Goal: Information Seeking & Learning: Learn about a topic

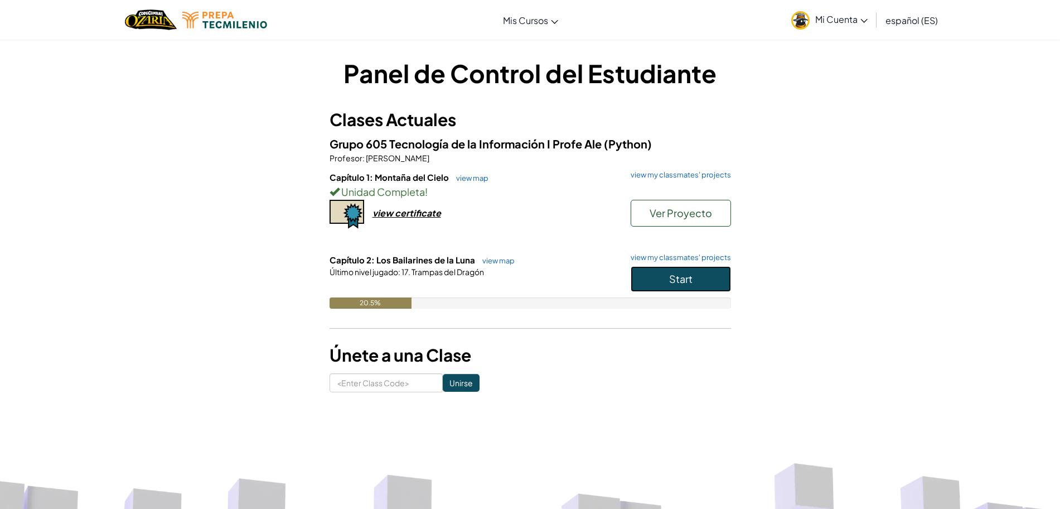
click at [674, 285] on button "Start" at bounding box center [681, 279] width 100 height 26
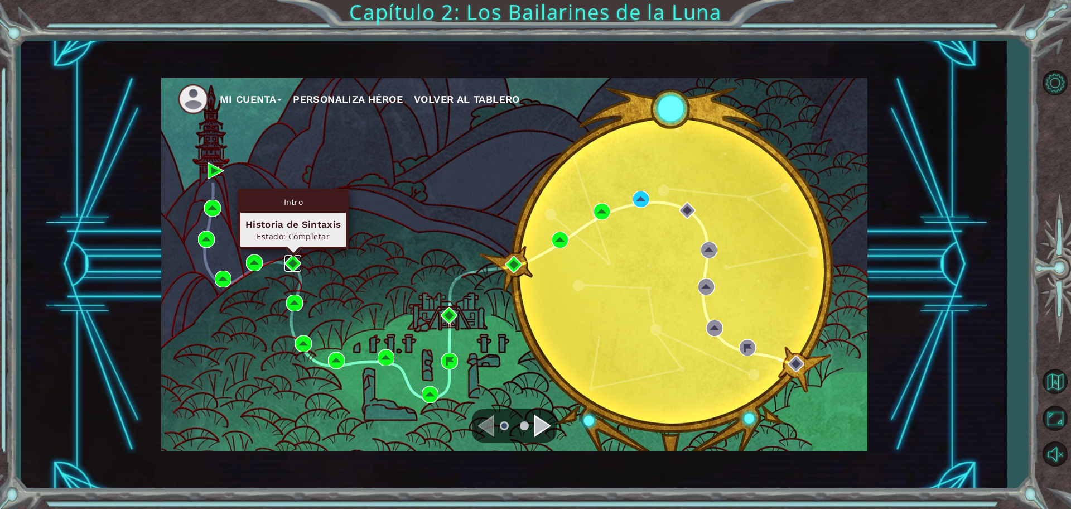
click at [297, 262] on img at bounding box center [292, 263] width 17 height 17
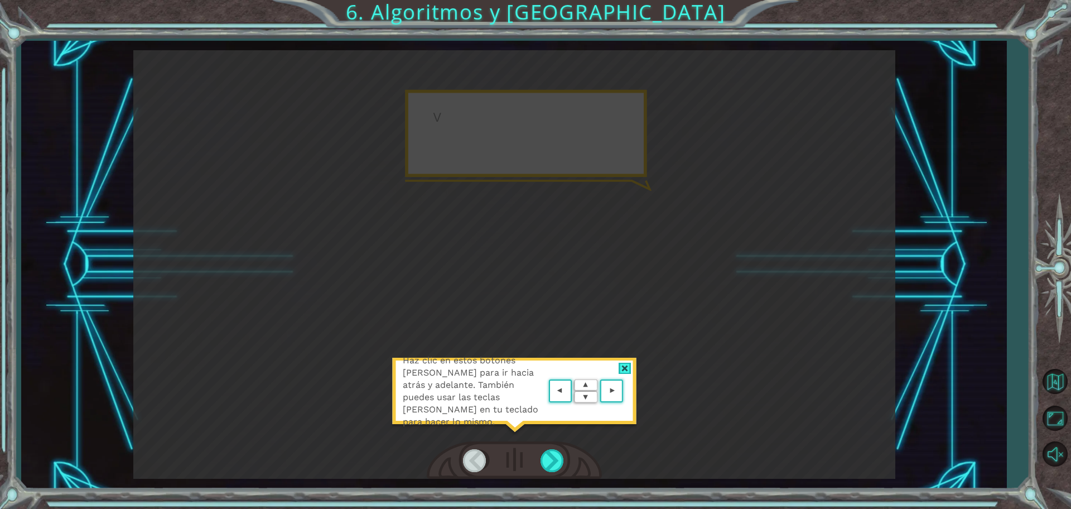
click at [626, 391] on area at bounding box center [626, 391] width 0 height 0
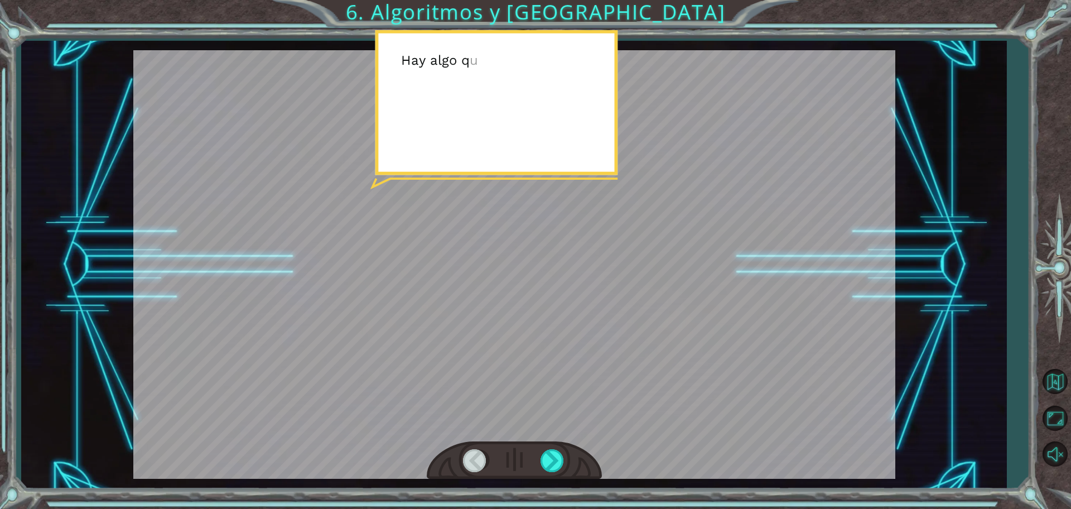
click at [605, 385] on div at bounding box center [514, 264] width 762 height 428
click at [560, 450] on div at bounding box center [553, 460] width 25 height 23
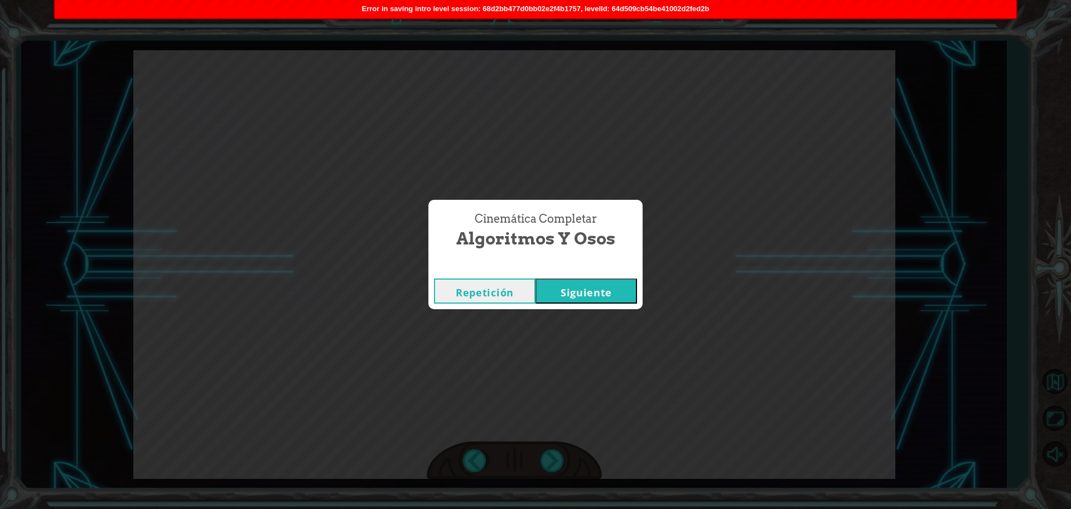
click at [606, 294] on button "Siguiente" at bounding box center [587, 290] width 102 height 25
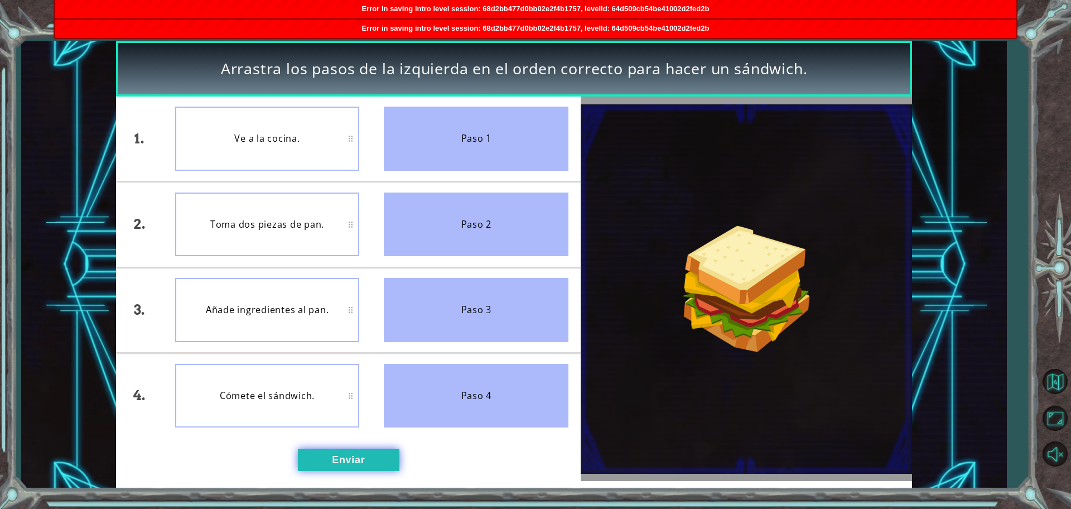
click at [308, 464] on button "Enviar" at bounding box center [349, 459] width 102 height 22
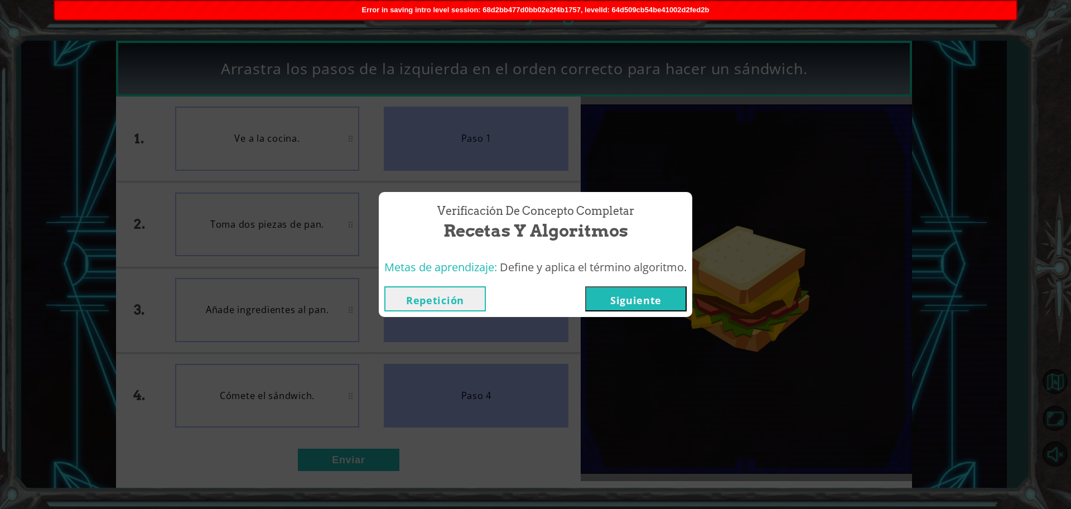
click at [669, 305] on button "Siguiente" at bounding box center [636, 298] width 102 height 25
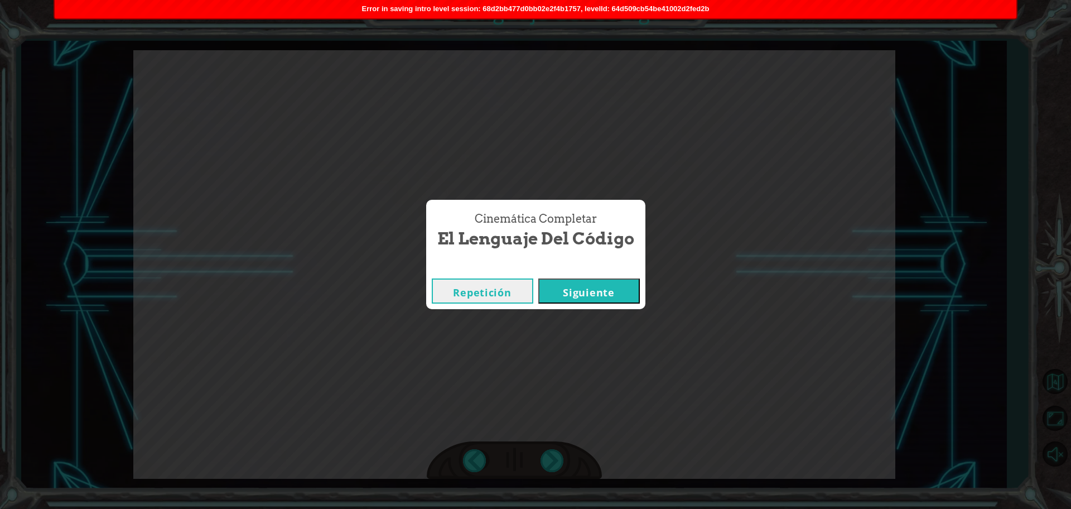
click at [582, 288] on button "Siguiente" at bounding box center [589, 290] width 102 height 25
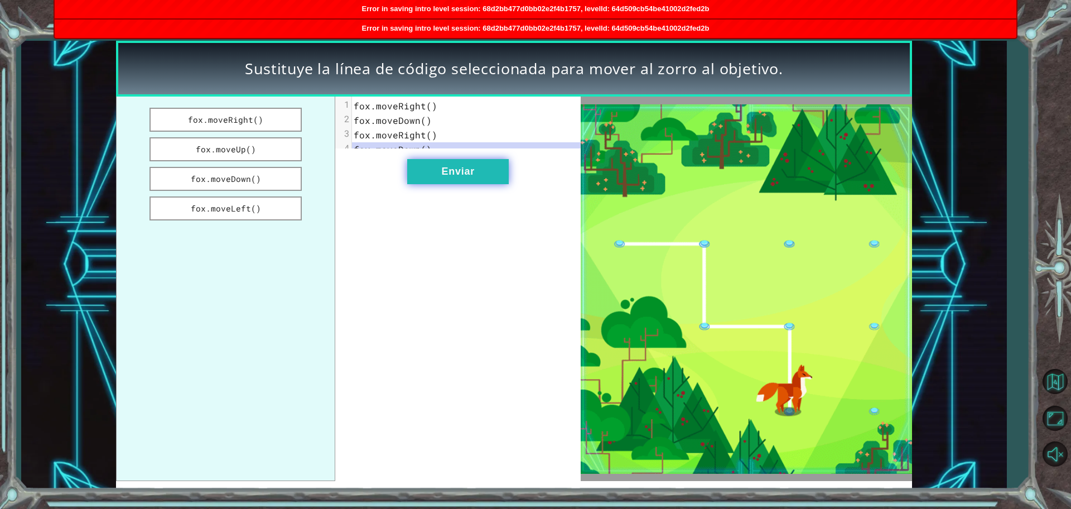
click at [461, 182] on button "Enviar" at bounding box center [458, 171] width 102 height 25
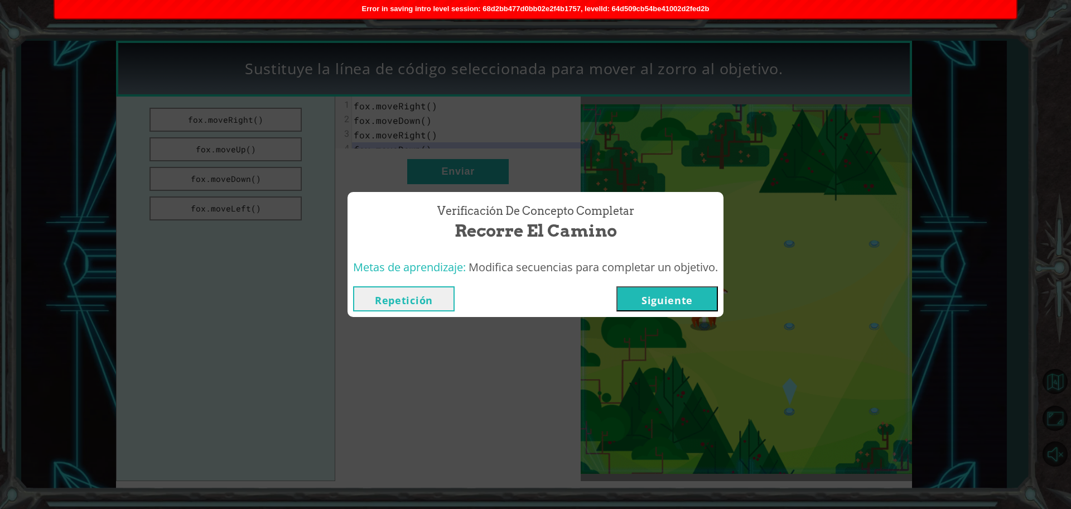
click at [686, 296] on button "Siguiente" at bounding box center [667, 298] width 102 height 25
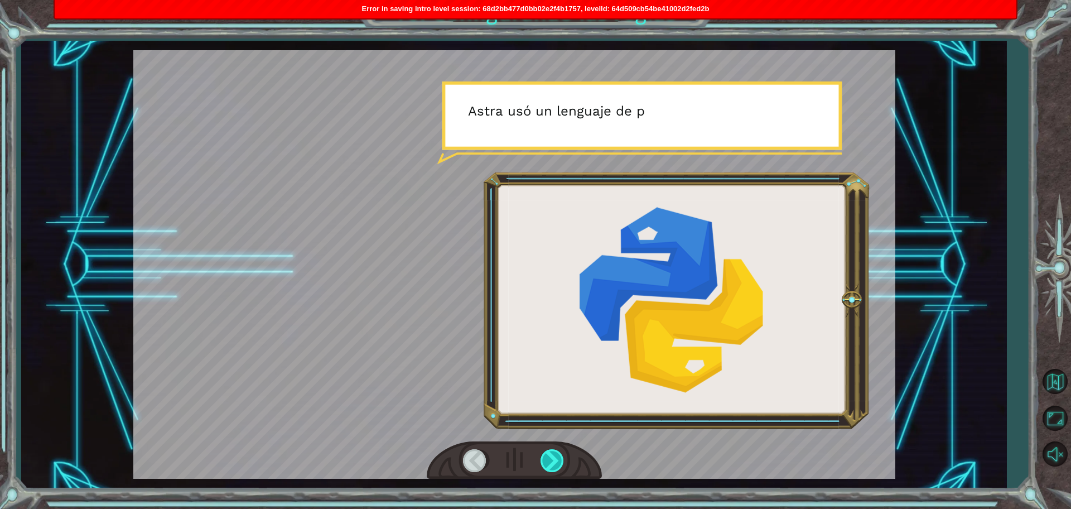
click at [558, 457] on div at bounding box center [553, 460] width 25 height 23
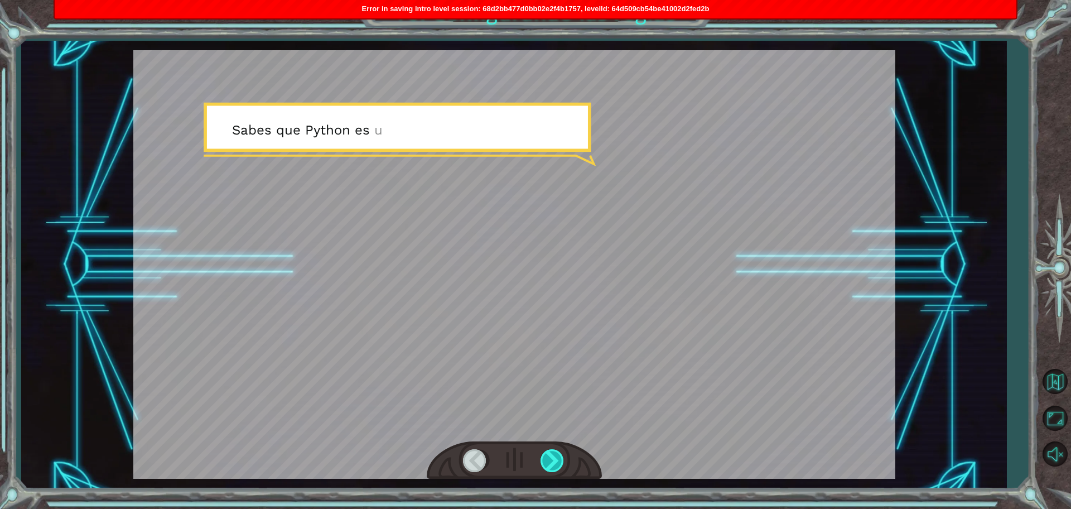
click at [553, 454] on div at bounding box center [553, 460] width 25 height 23
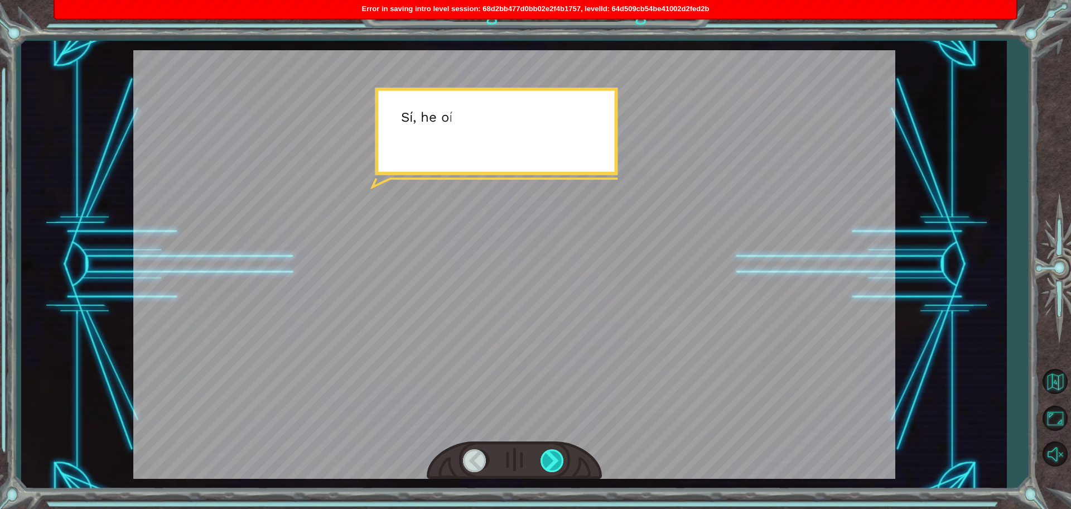
click at [552, 454] on div at bounding box center [553, 460] width 25 height 23
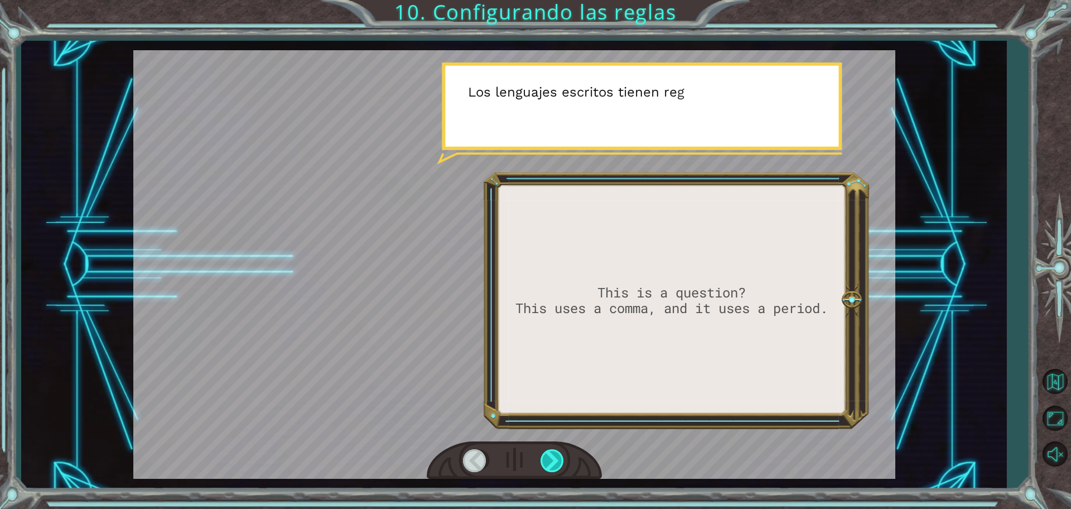
click at [552, 454] on div at bounding box center [553, 460] width 25 height 23
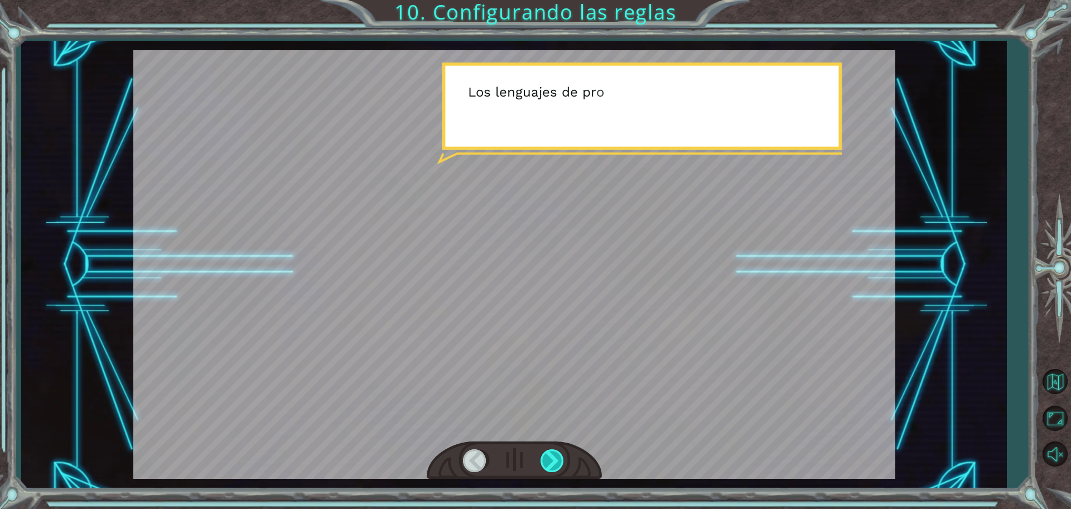
click at [552, 454] on div at bounding box center [553, 460] width 25 height 23
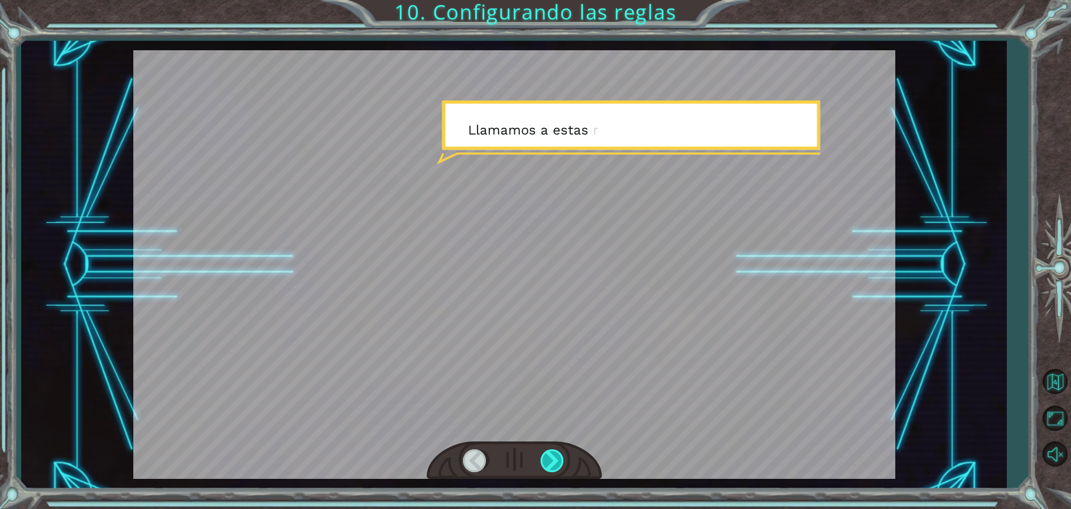
click at [552, 454] on div at bounding box center [553, 460] width 25 height 23
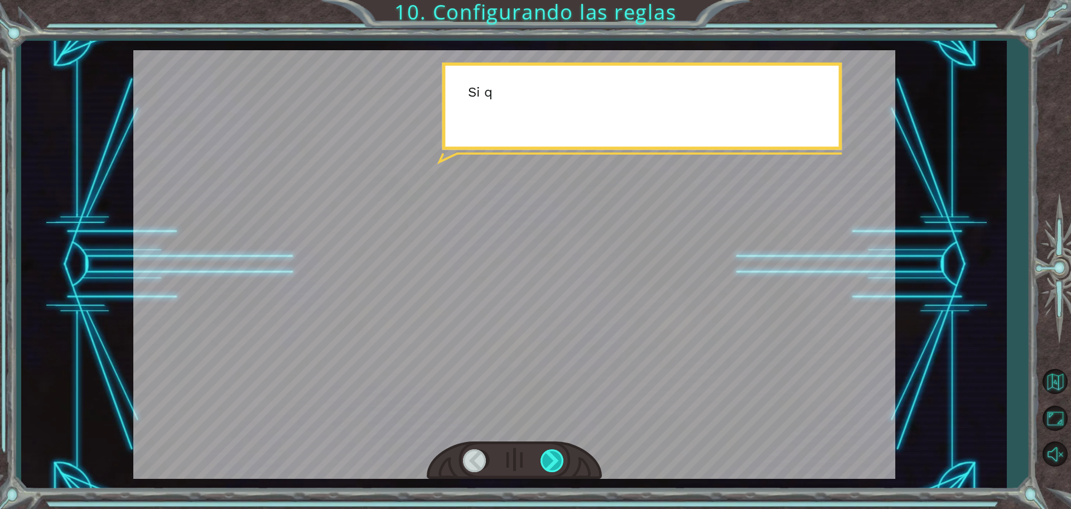
click at [552, 454] on div at bounding box center [553, 460] width 25 height 23
click at [552, 455] on div at bounding box center [553, 460] width 25 height 23
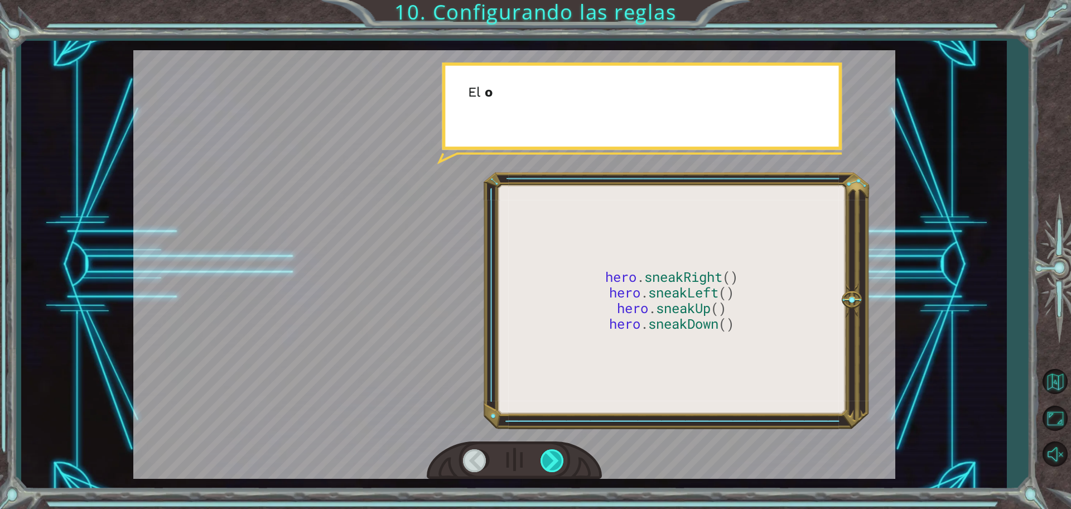
click at [552, 455] on div at bounding box center [553, 460] width 25 height 23
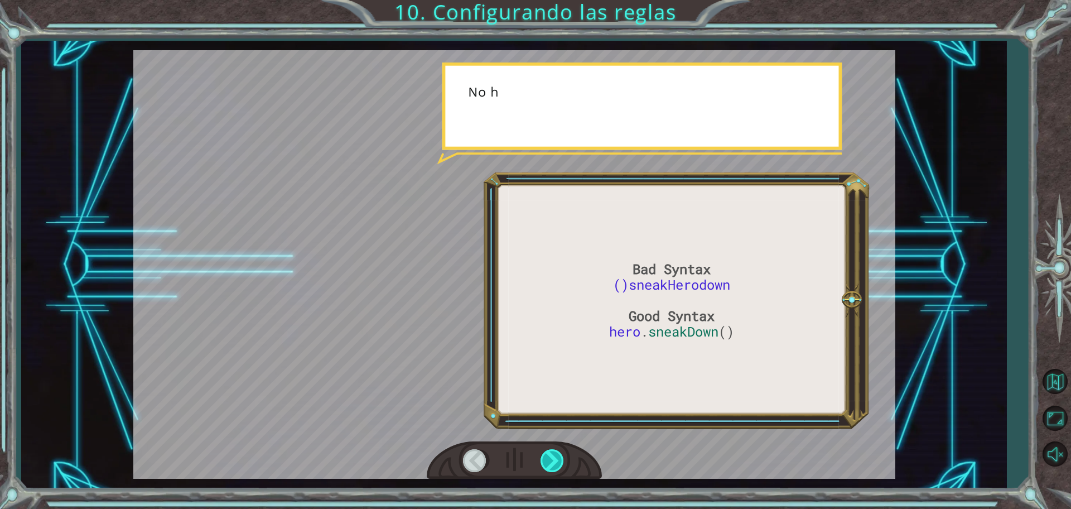
click at [552, 455] on div at bounding box center [553, 460] width 25 height 23
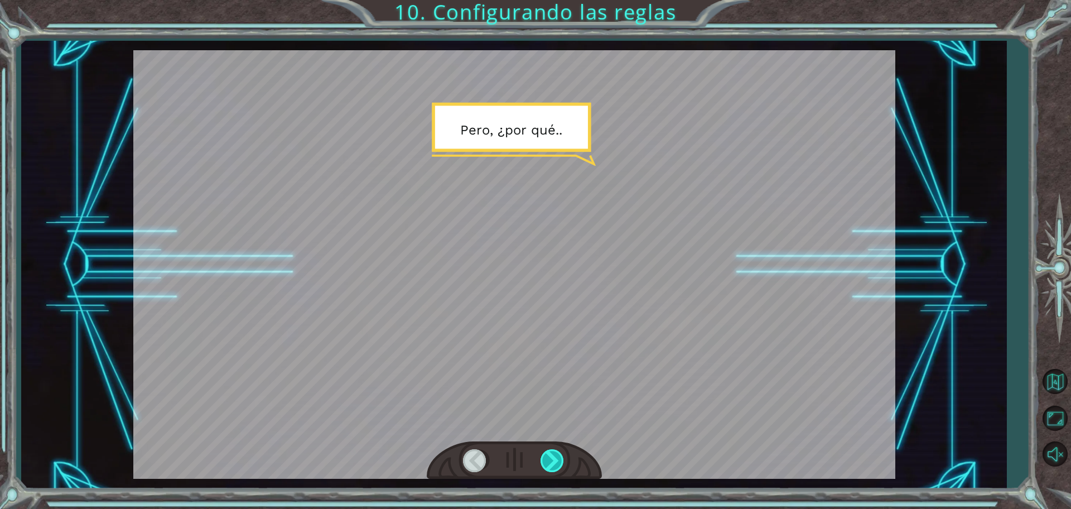
click at [552, 455] on div at bounding box center [553, 460] width 25 height 23
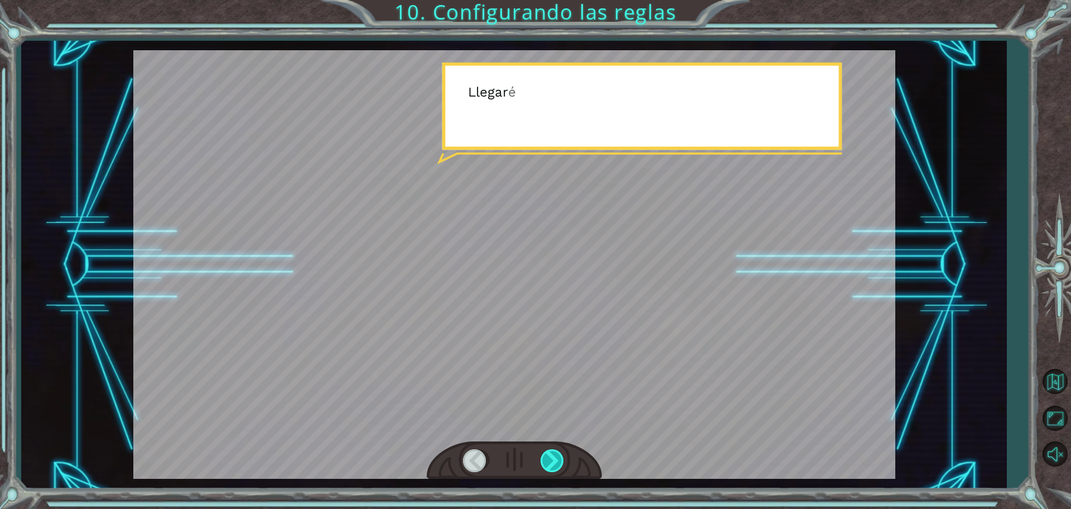
click at [552, 455] on div at bounding box center [553, 460] width 25 height 23
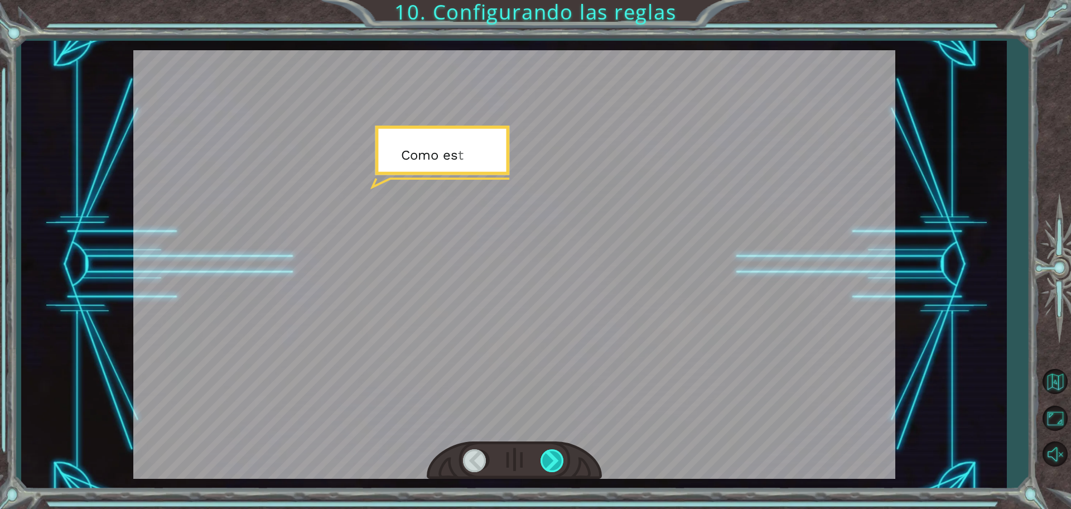
click at [551, 455] on div at bounding box center [553, 460] width 25 height 23
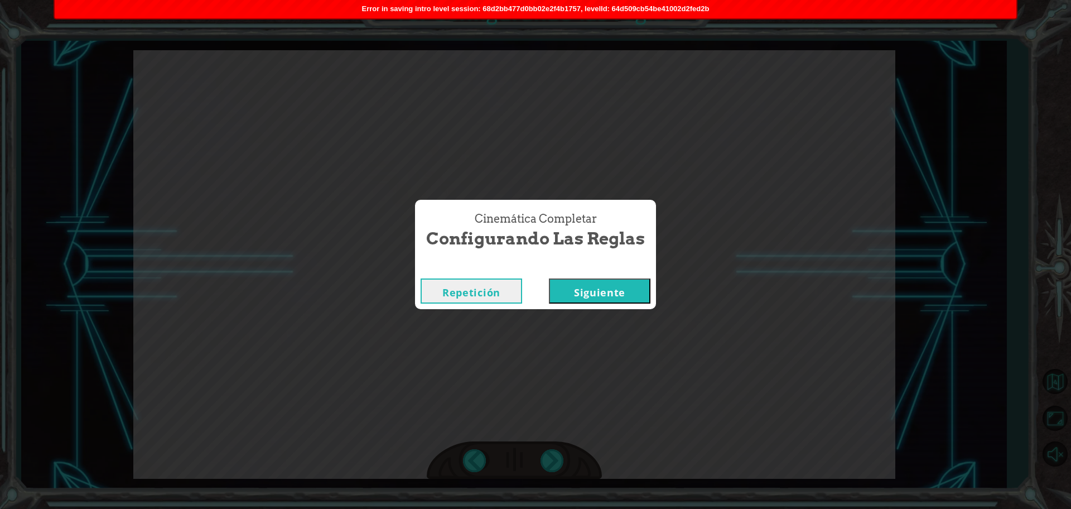
drag, startPoint x: 578, startPoint y: 299, endPoint x: 570, endPoint y: 286, distance: 16.1
click at [578, 296] on button "Siguiente" at bounding box center [600, 290] width 102 height 25
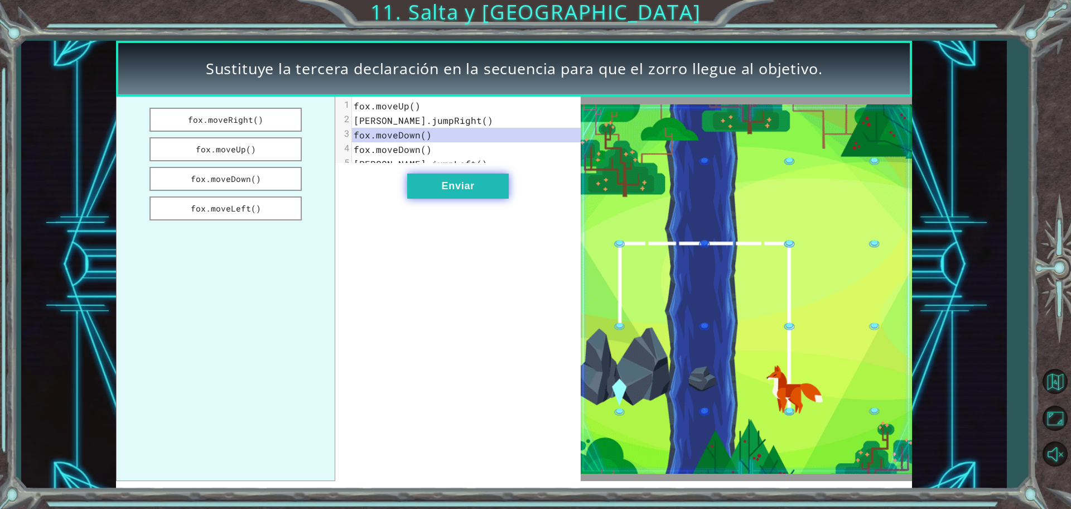
click at [465, 199] on button "Enviar" at bounding box center [458, 185] width 102 height 25
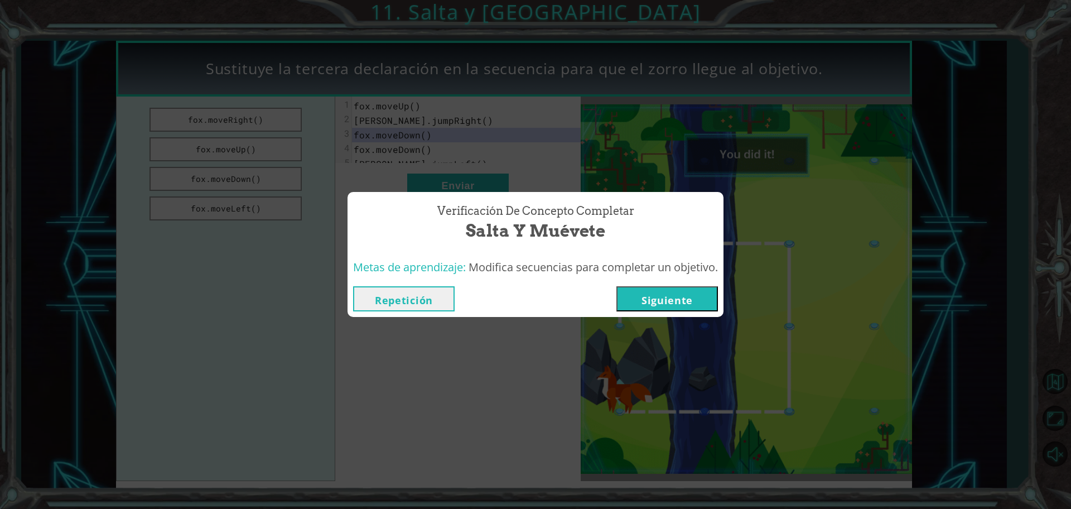
click at [664, 297] on button "Siguiente" at bounding box center [667, 298] width 102 height 25
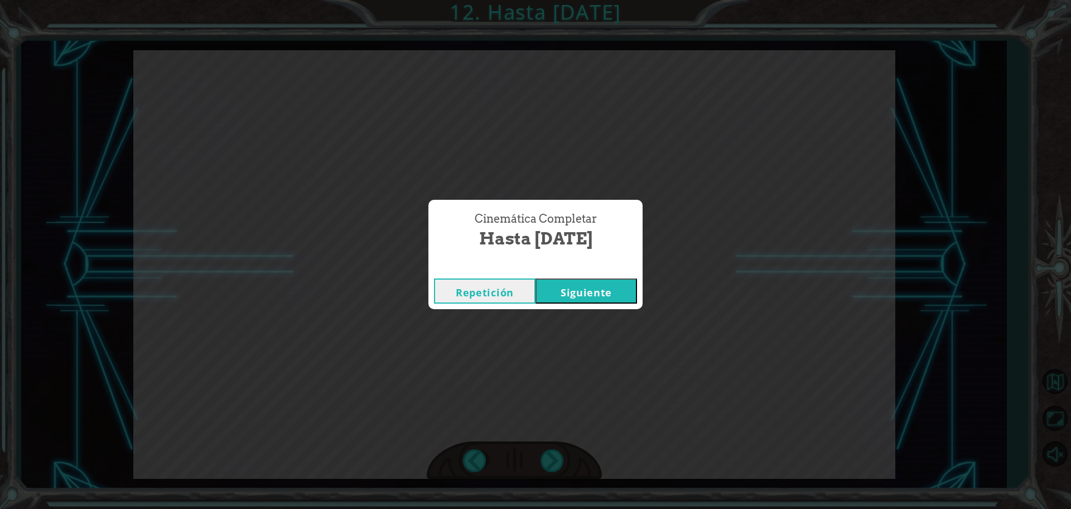
click at [600, 297] on button "Siguiente" at bounding box center [587, 290] width 102 height 25
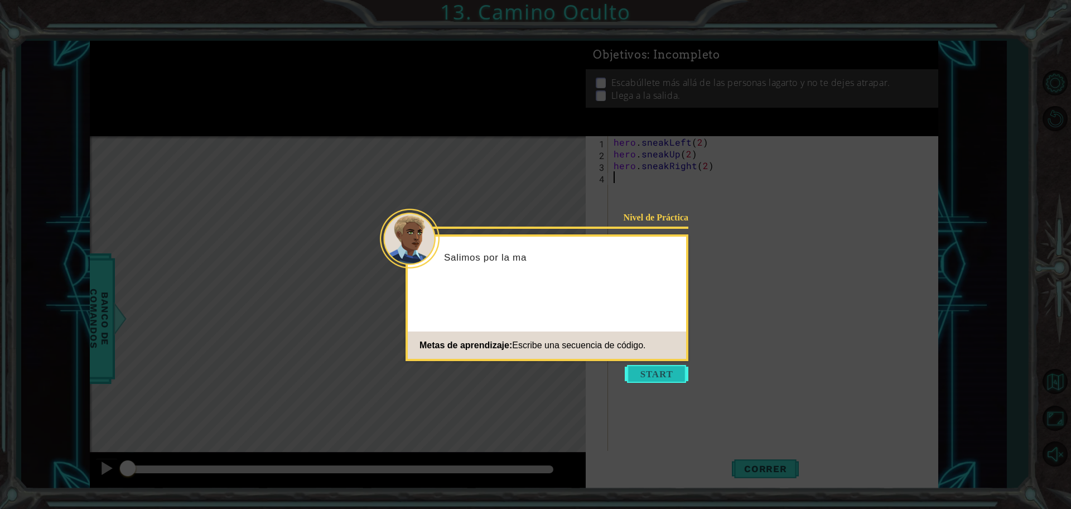
click at [657, 374] on button "Start" at bounding box center [657, 374] width 64 height 18
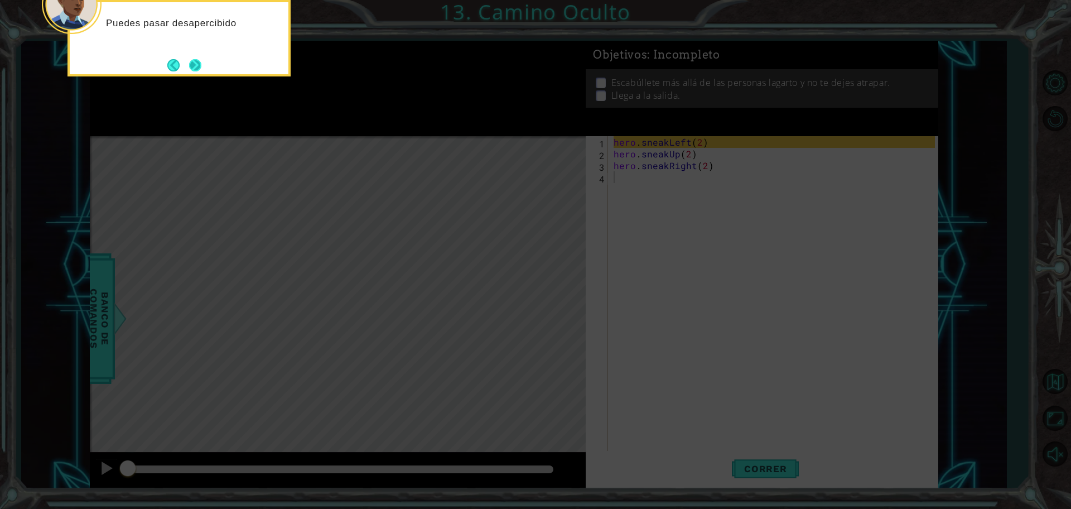
click at [203, 69] on button "Next" at bounding box center [196, 65] width 20 height 20
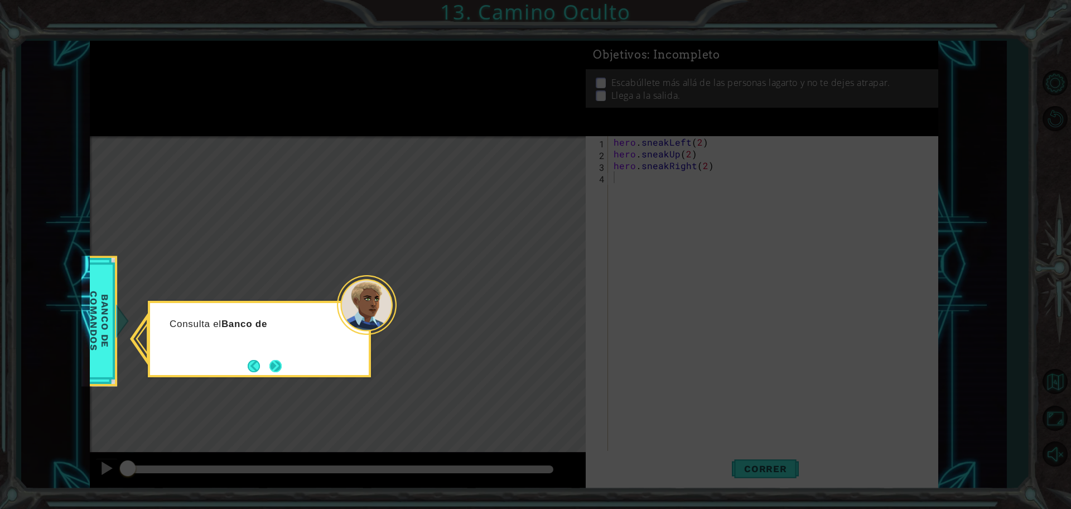
click at [280, 360] on button "Next" at bounding box center [275, 366] width 12 height 12
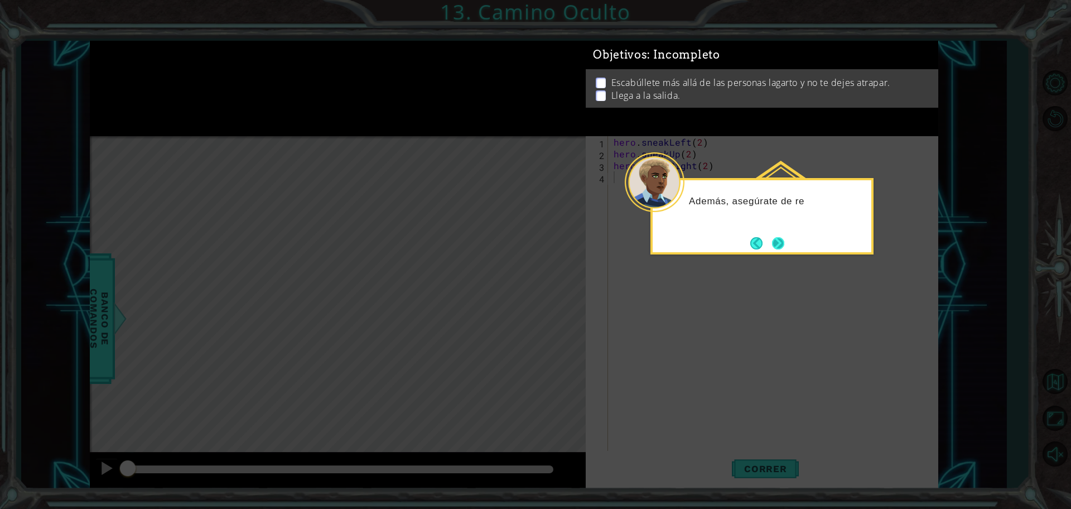
click at [778, 237] on button "Next" at bounding box center [778, 243] width 13 height 13
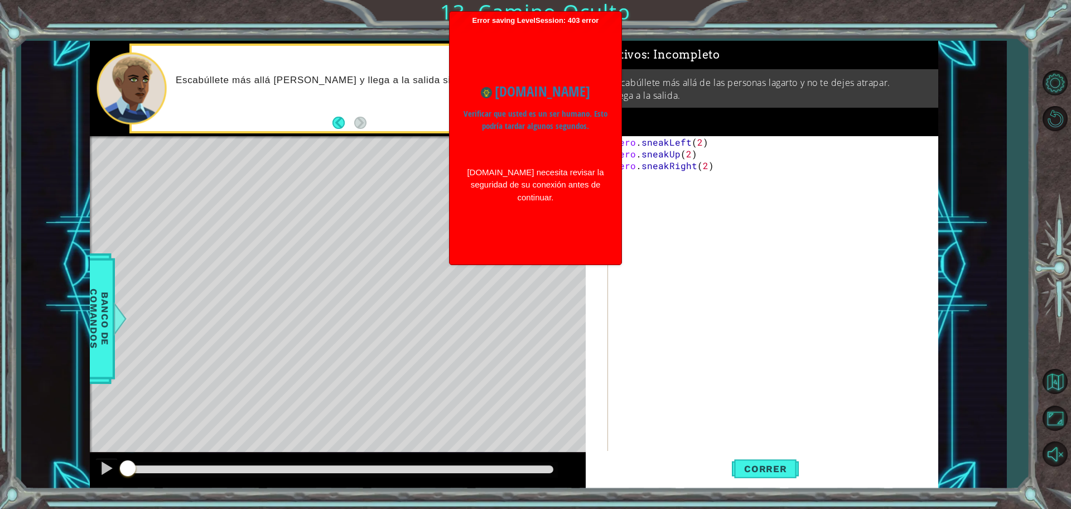
click at [650, 299] on div "hero . sneakLeft ( 2 ) hero . sneakUp ( 2 ) hero . sneakRight ( 2 )" at bounding box center [775, 306] width 329 height 340
drag, startPoint x: 593, startPoint y: 263, endPoint x: 648, endPoint y: 243, distance: 58.2
click at [648, 243] on body "1 ההההההההההההההההההההההההההההההההההההההההההההההההההההההההההההההההההההההההההההה…" at bounding box center [535, 254] width 1071 height 509
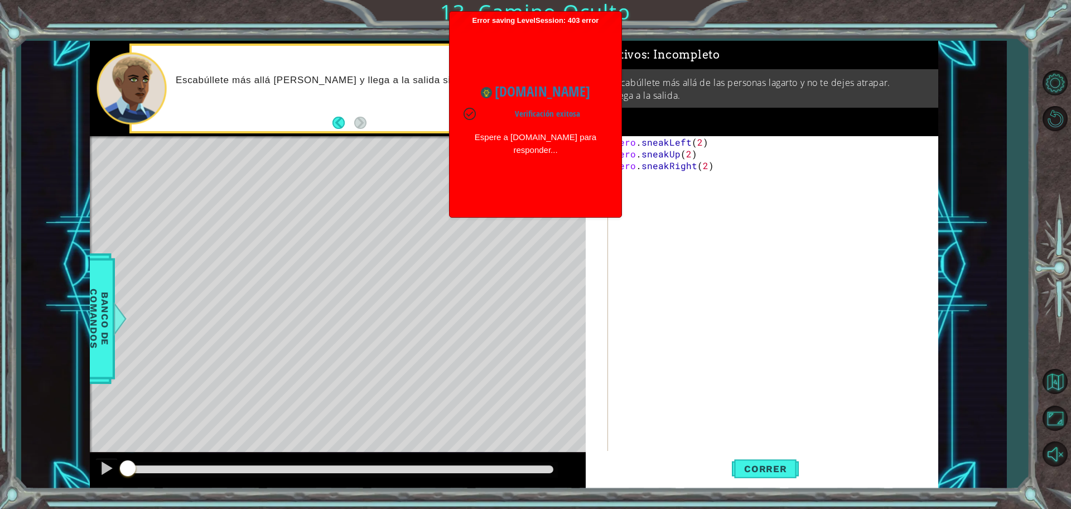
click at [648, 242] on div "hero . sneakLeft ( 2 ) hero . sneakUp ( 2 ) hero . sneakRight ( 2 )" at bounding box center [775, 306] width 329 height 340
click at [469, 109] on div "Verificación exitosa" at bounding box center [536, 114] width 144 height 13
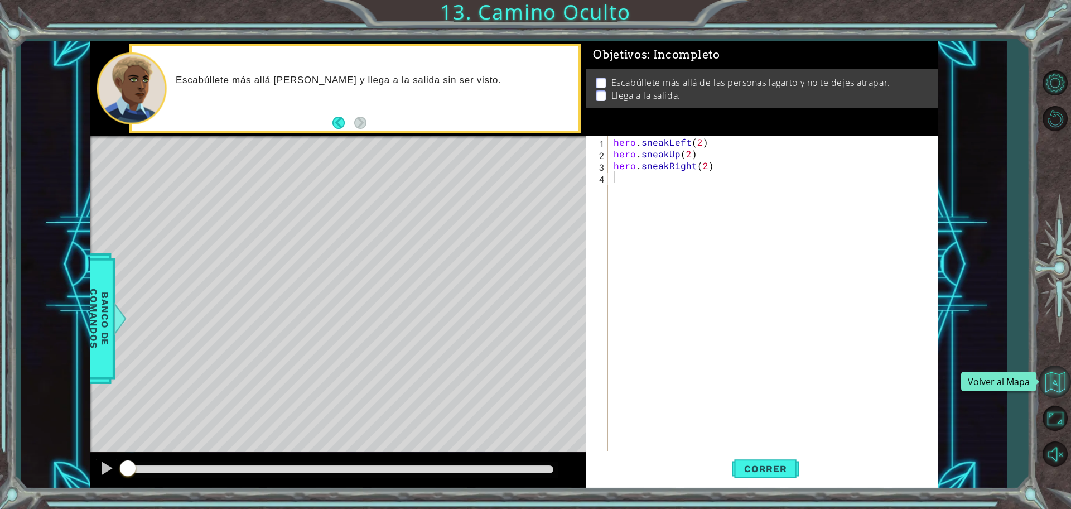
click at [1055, 390] on button "Volver al Mapa" at bounding box center [1055, 381] width 32 height 32
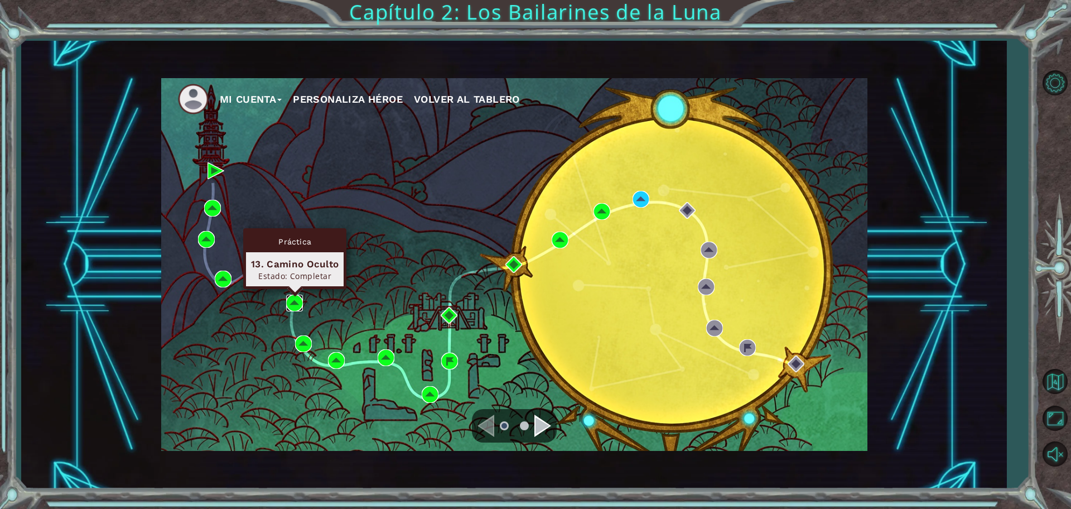
click at [288, 306] on img at bounding box center [294, 303] width 17 height 17
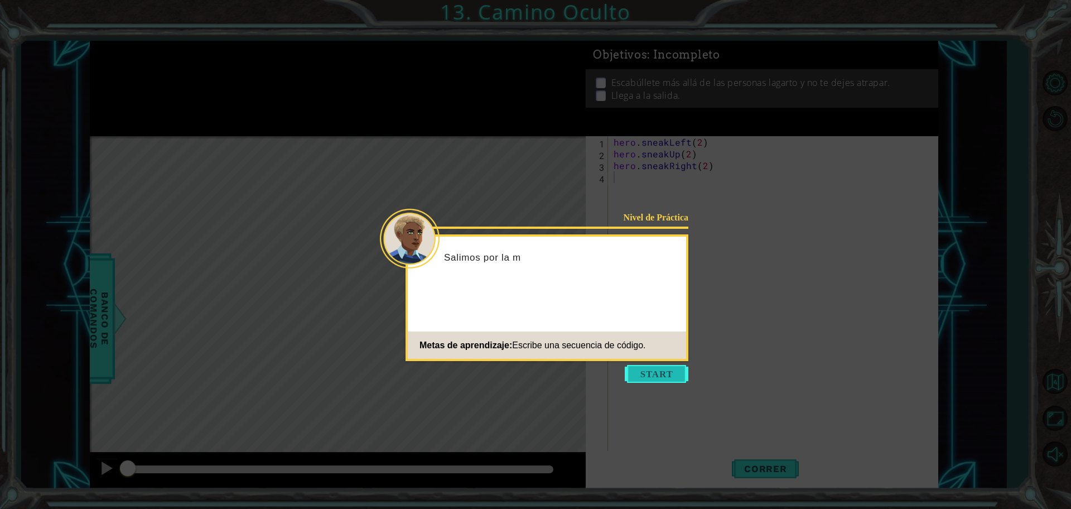
click at [648, 377] on button "Start" at bounding box center [657, 374] width 64 height 18
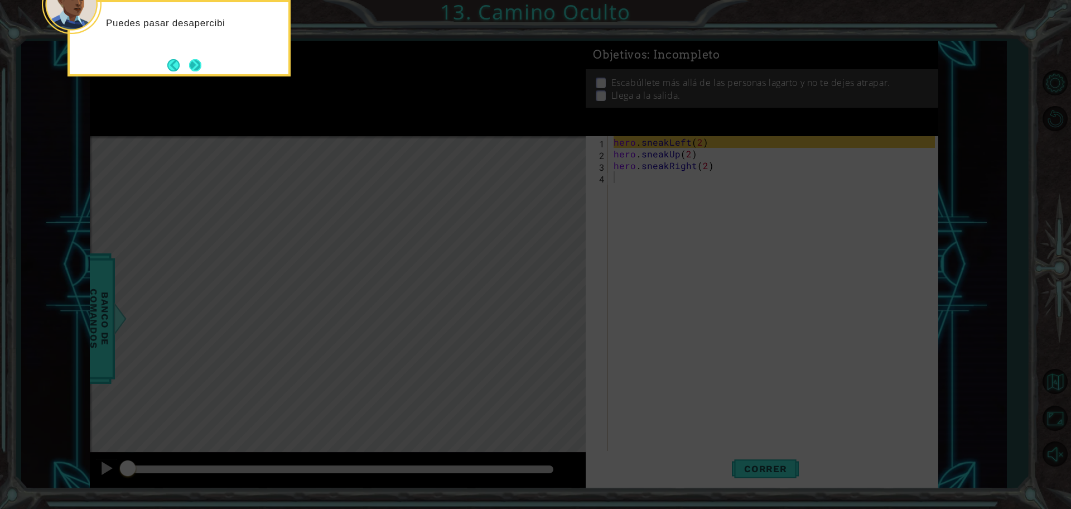
click at [201, 66] on button "Next" at bounding box center [195, 65] width 12 height 12
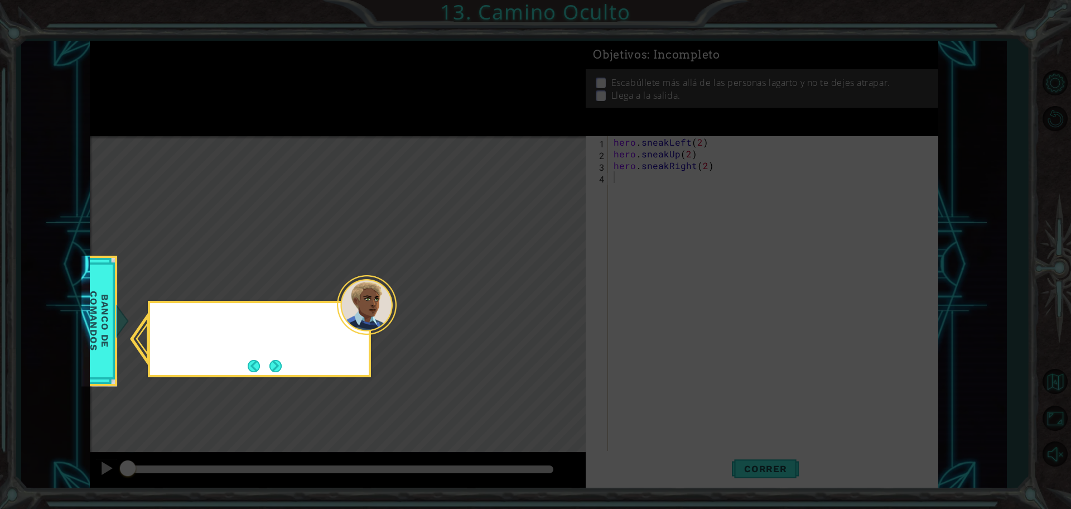
click at [201, 67] on icon at bounding box center [535, 254] width 1071 height 509
click at [282, 369] on button "Next" at bounding box center [275, 366] width 15 height 15
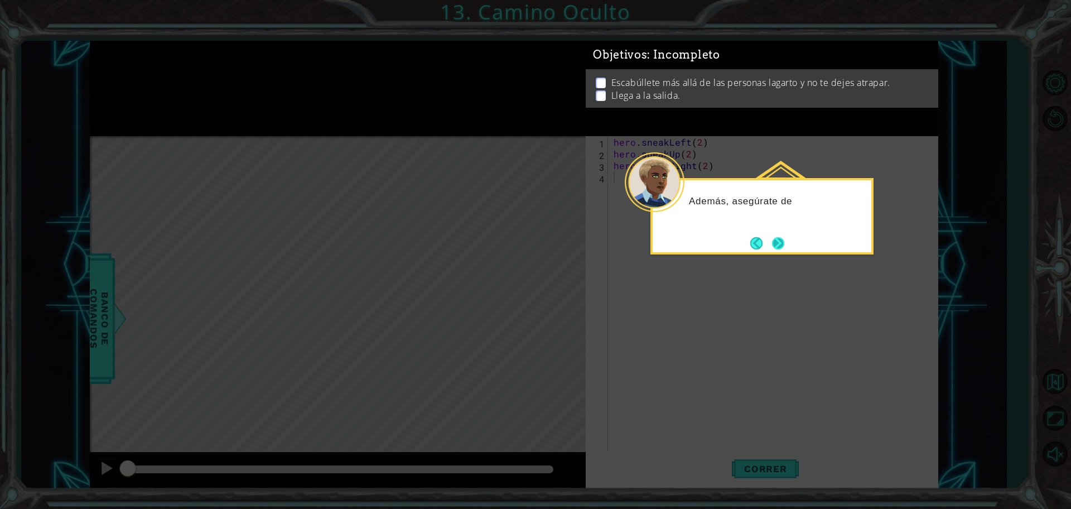
click at [775, 247] on button "Next" at bounding box center [778, 243] width 14 height 14
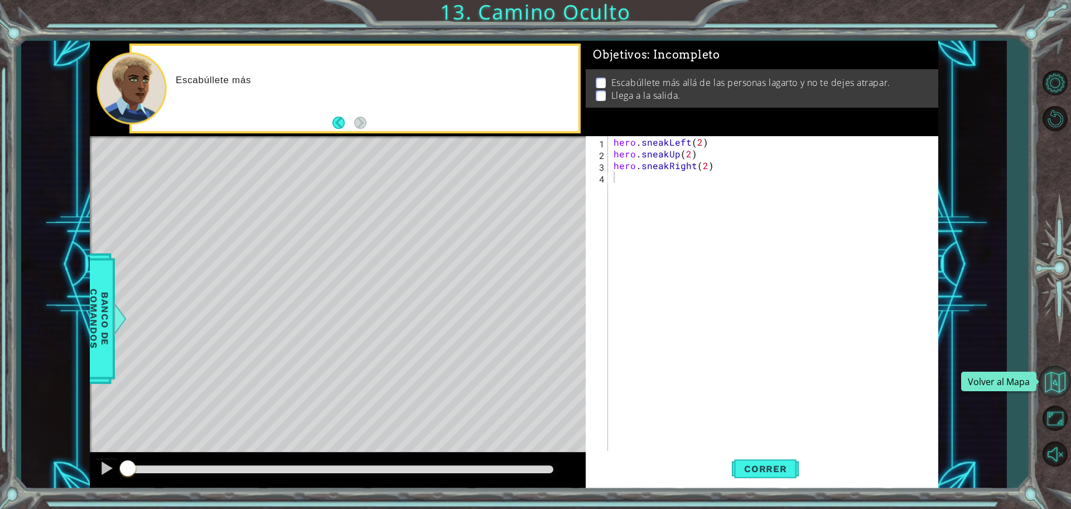
click at [1060, 373] on button "Volver al Mapa" at bounding box center [1055, 381] width 32 height 32
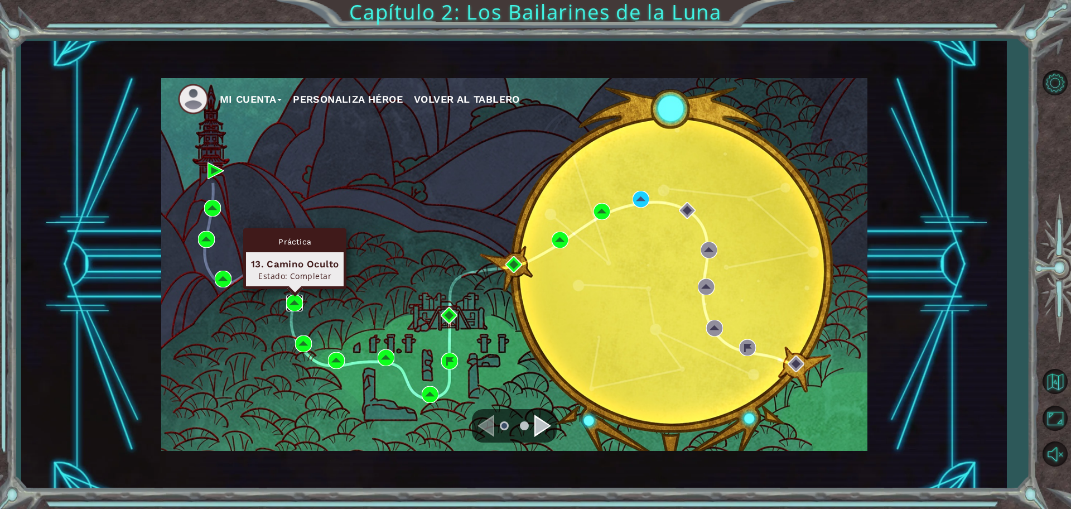
click at [288, 295] on img at bounding box center [294, 303] width 17 height 17
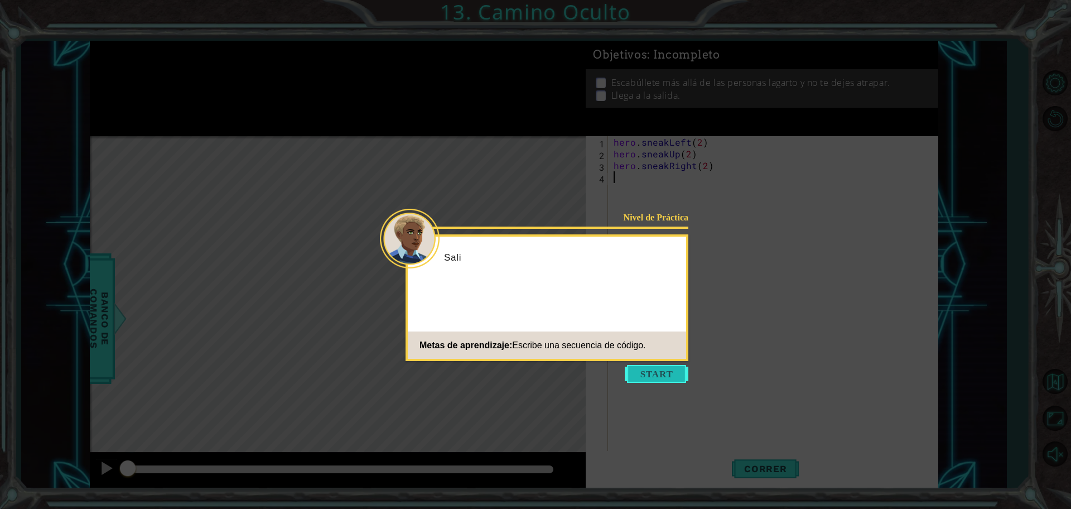
click at [682, 379] on button "Start" at bounding box center [657, 374] width 64 height 18
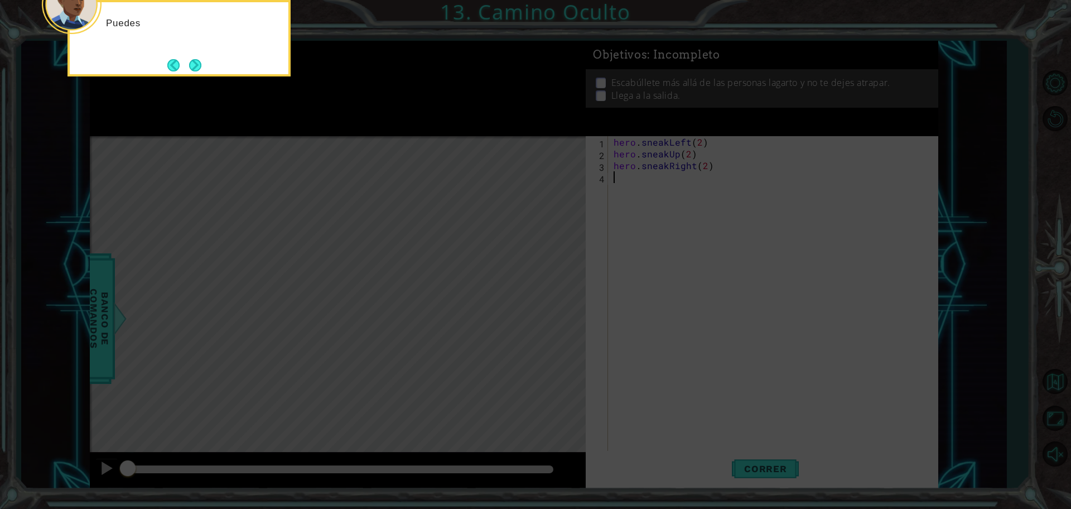
drag, startPoint x: 604, startPoint y: 343, endPoint x: 470, endPoint y: 269, distance: 152.8
click at [575, 328] on icon at bounding box center [535, 76] width 1071 height 865
click at [202, 71] on button "Next" at bounding box center [195, 65] width 19 height 19
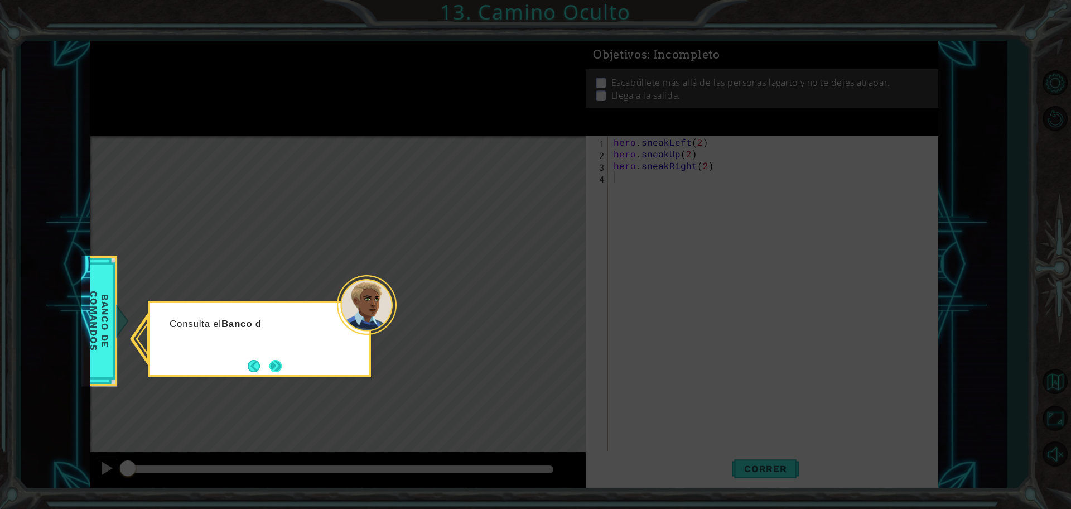
click at [272, 360] on button "Next" at bounding box center [275, 366] width 12 height 12
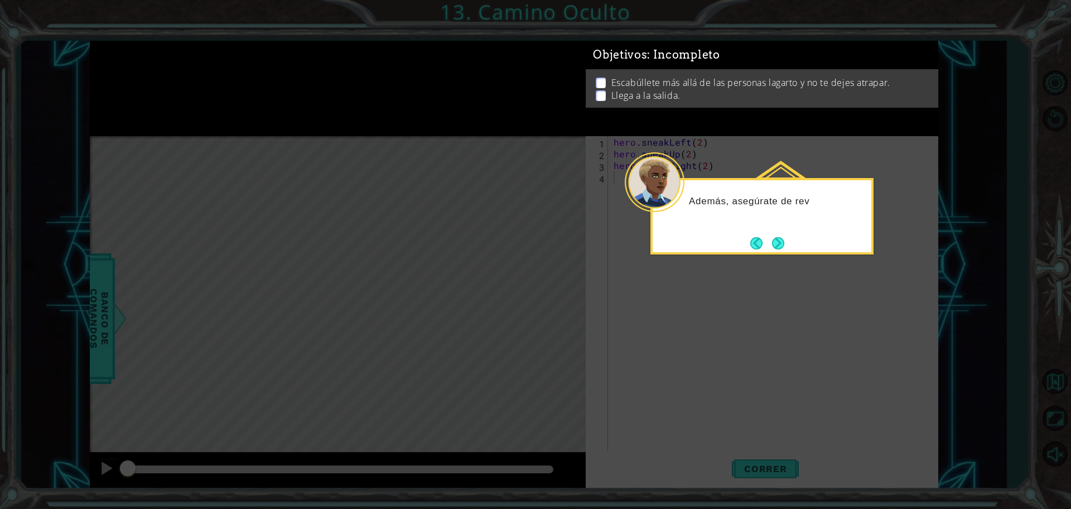
click at [783, 243] on button "Next" at bounding box center [778, 243] width 12 height 12
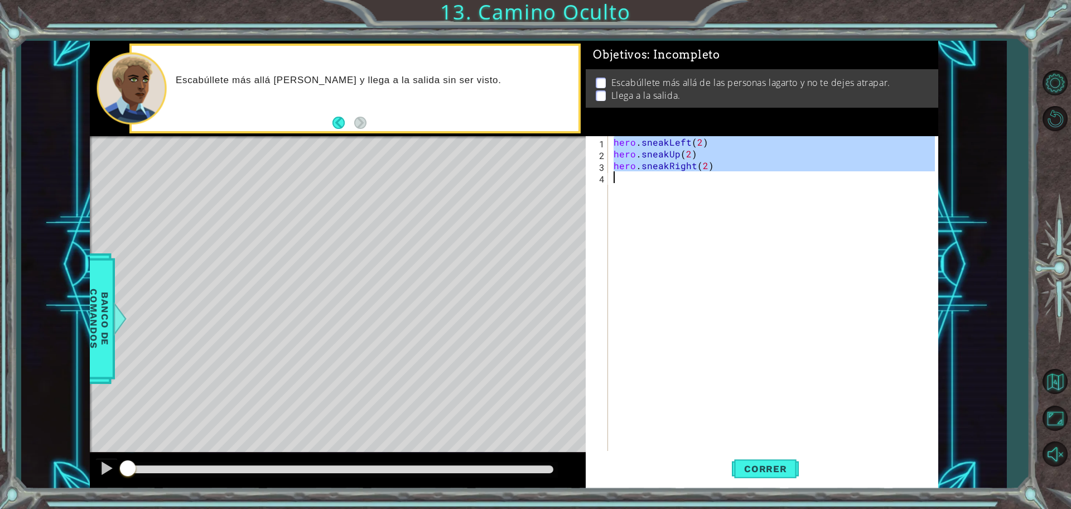
drag, startPoint x: 615, startPoint y: 143, endPoint x: 763, endPoint y: 215, distance: 164.9
click at [763, 215] on div "hero . sneakLeft ( 2 ) hero . sneakUp ( 2 ) hero . sneakRight ( 2 )" at bounding box center [775, 306] width 329 height 340
type textarea "hero.sneakRight(2)"
click at [790, 465] on span "Correr" at bounding box center [765, 468] width 65 height 11
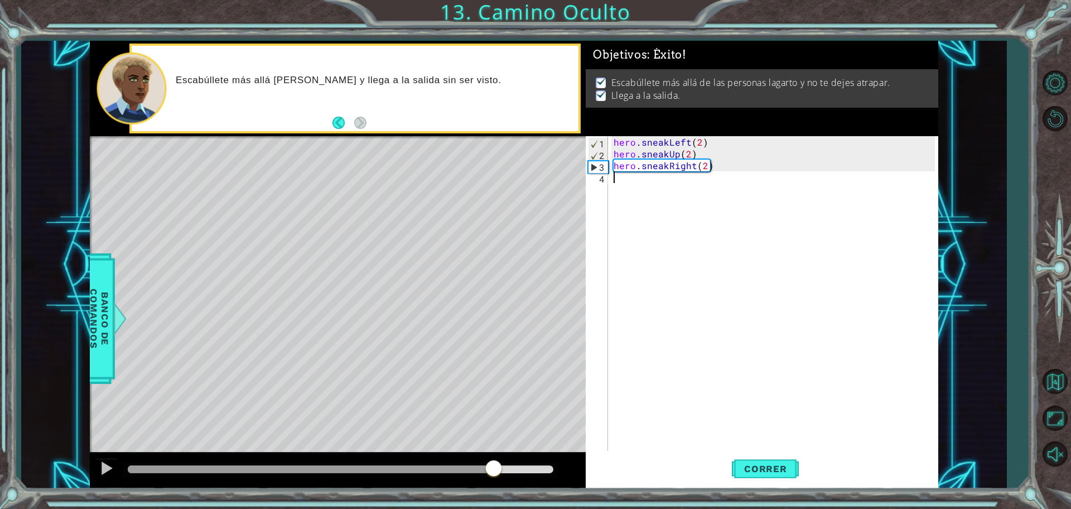
drag, startPoint x: 158, startPoint y: 463, endPoint x: 494, endPoint y: 476, distance: 336.6
click at [494, 475] on div at bounding box center [494, 469] width 20 height 20
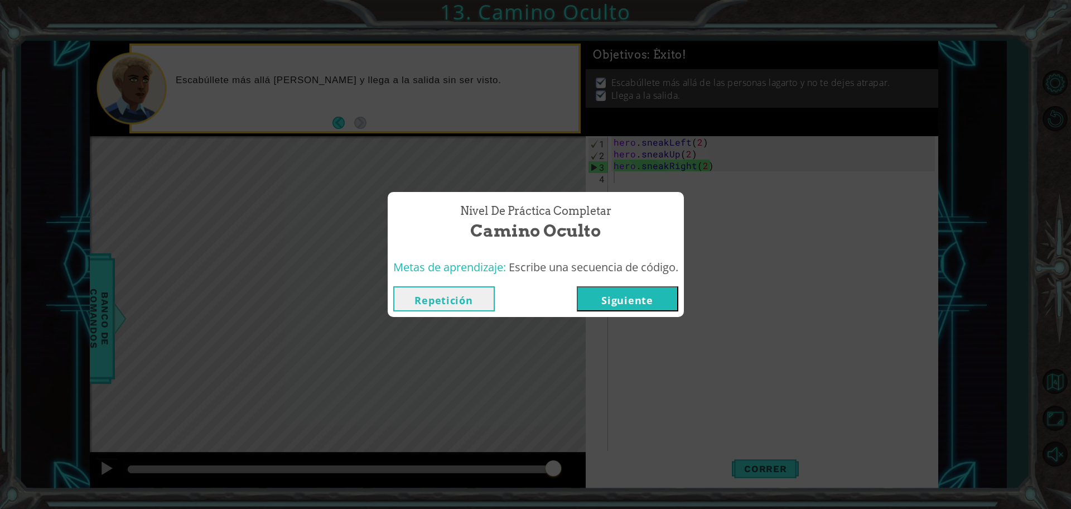
click at [653, 314] on div "Repetición Siguiente" at bounding box center [536, 299] width 296 height 36
click at [648, 296] on button "Siguiente" at bounding box center [628, 298] width 102 height 25
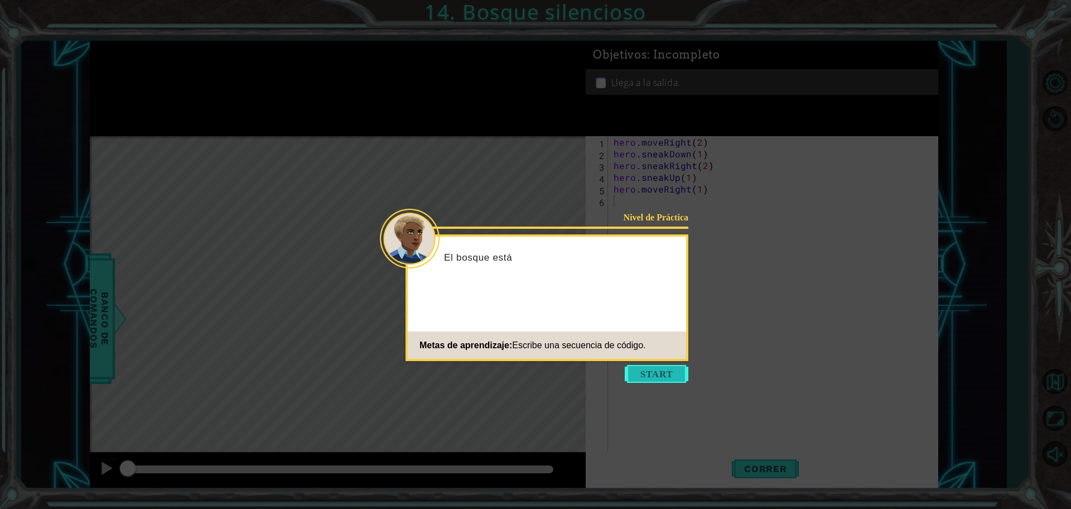
click at [668, 373] on button "Start" at bounding box center [657, 374] width 64 height 18
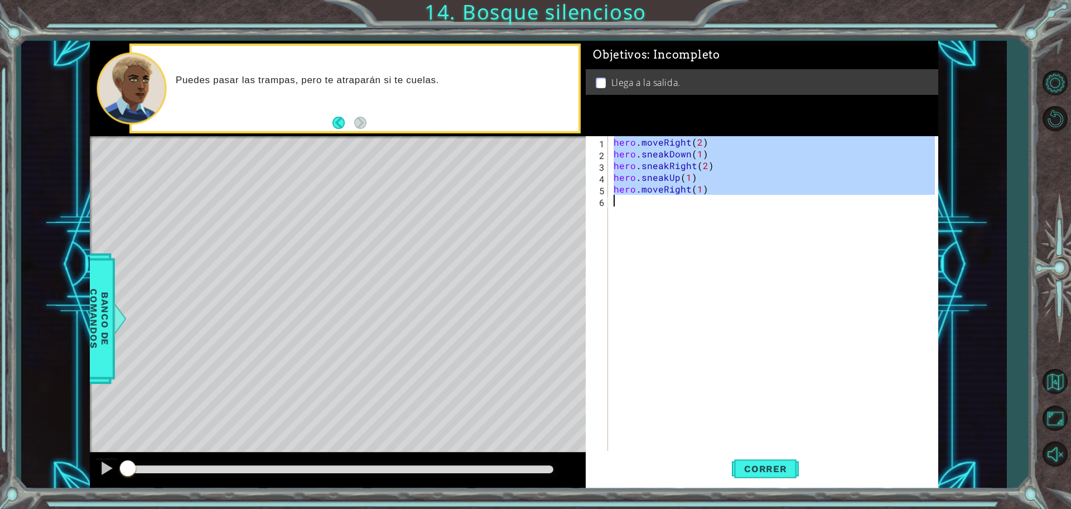
drag, startPoint x: 612, startPoint y: 143, endPoint x: 768, endPoint y: 206, distance: 167.9
click at [768, 206] on div "hero . moveRight ( 2 ) hero . sneakDown ( 1 ) hero . sneakRight ( 2 ) hero . sn…" at bounding box center [775, 306] width 329 height 340
click at [1060, 375] on button "Volver al Mapa" at bounding box center [1055, 381] width 32 height 32
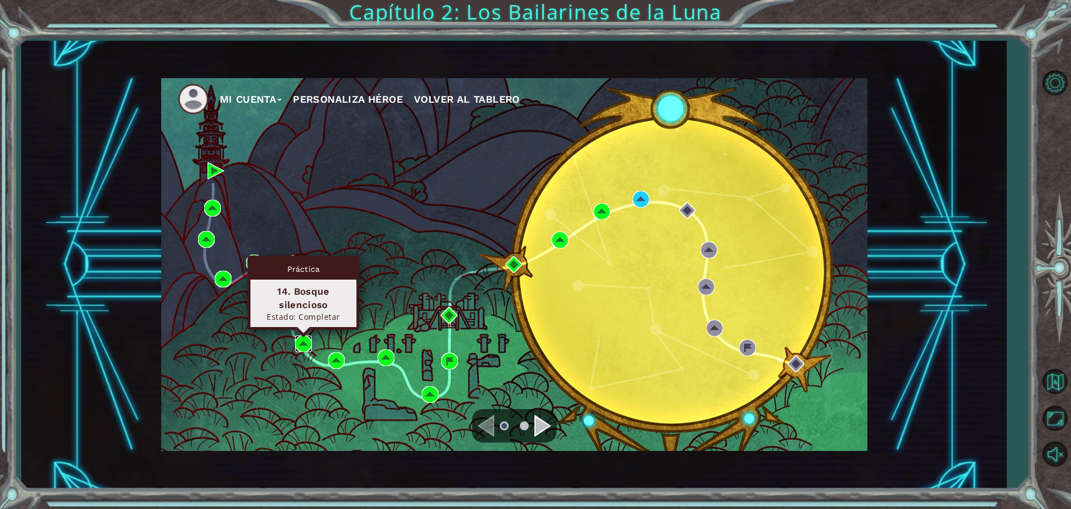
click at [304, 344] on img at bounding box center [303, 343] width 17 height 17
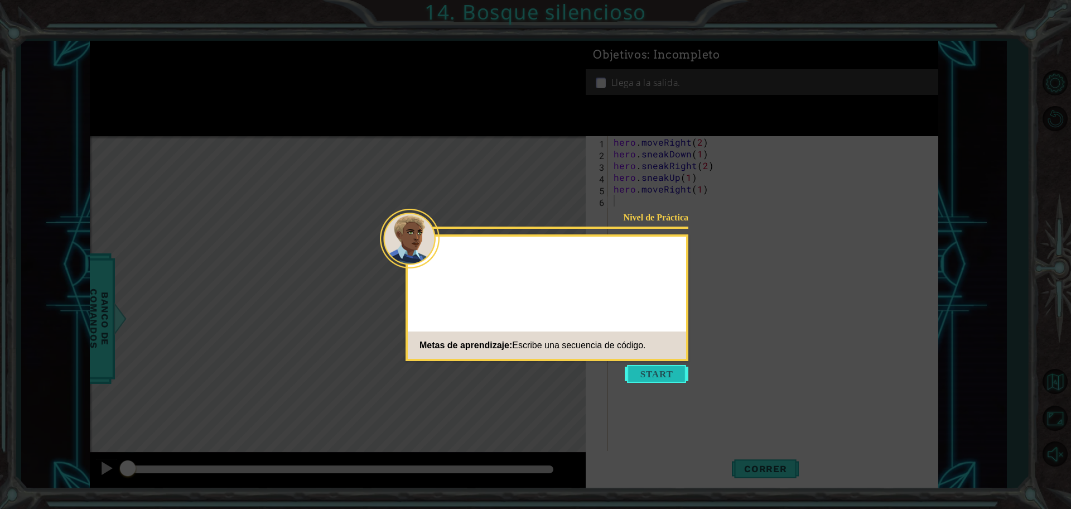
click at [669, 380] on button "Start" at bounding box center [657, 374] width 64 height 18
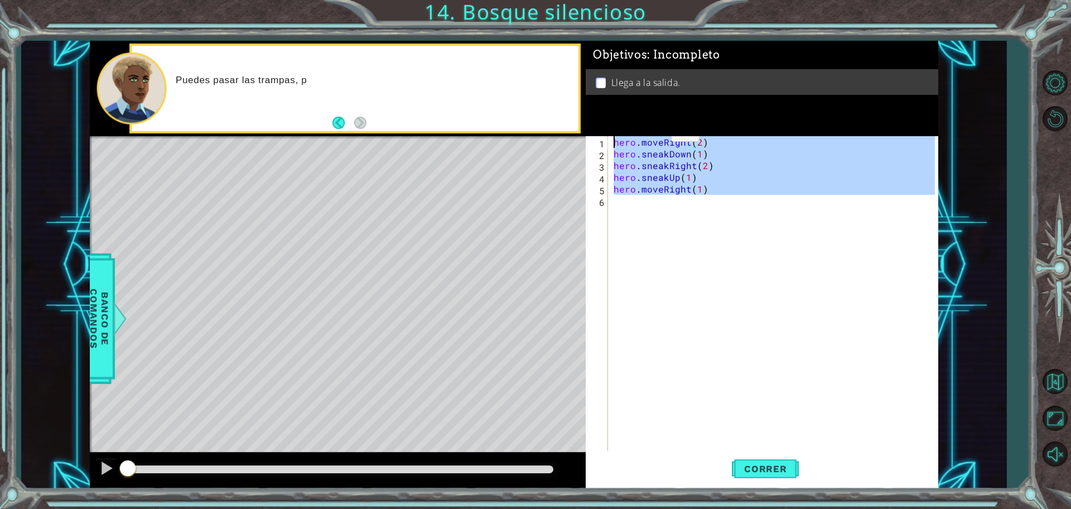
drag, startPoint x: 746, startPoint y: 213, endPoint x: 642, endPoint y: 131, distance: 132.2
click at [642, 131] on div "Objetivos : Incompleto Llega a la salida. 1 2 3 4 5 6 hero . moveRight ( 2 ) he…" at bounding box center [762, 265] width 353 height 448
drag, startPoint x: 753, startPoint y: 475, endPoint x: 711, endPoint y: 481, distance: 41.7
click at [751, 475] on button "Correr" at bounding box center [765, 468] width 67 height 35
type textarea "hero.moveRight(2)"
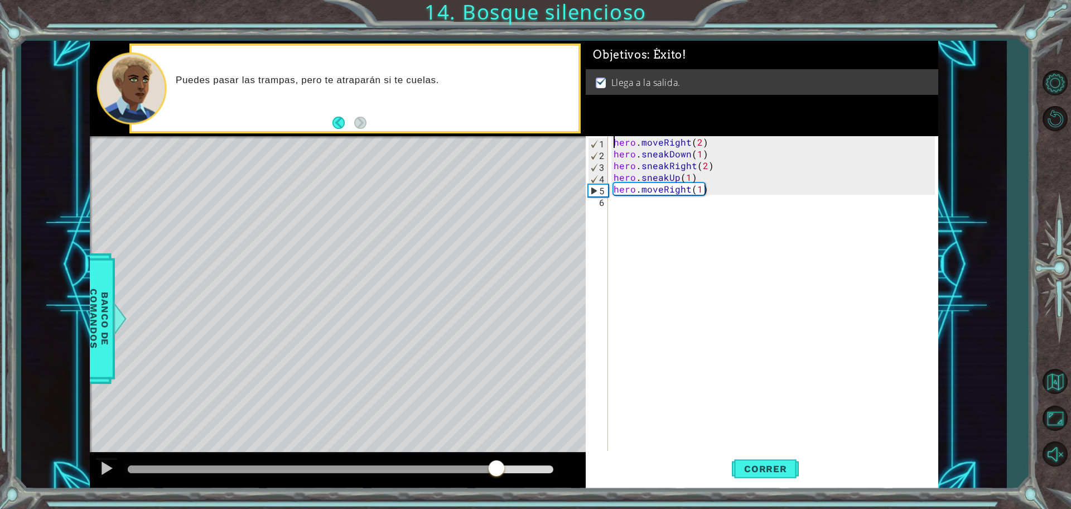
drag, startPoint x: 326, startPoint y: 467, endPoint x: 498, endPoint y: 462, distance: 171.3
click at [498, 465] on div at bounding box center [341, 469] width 426 height 8
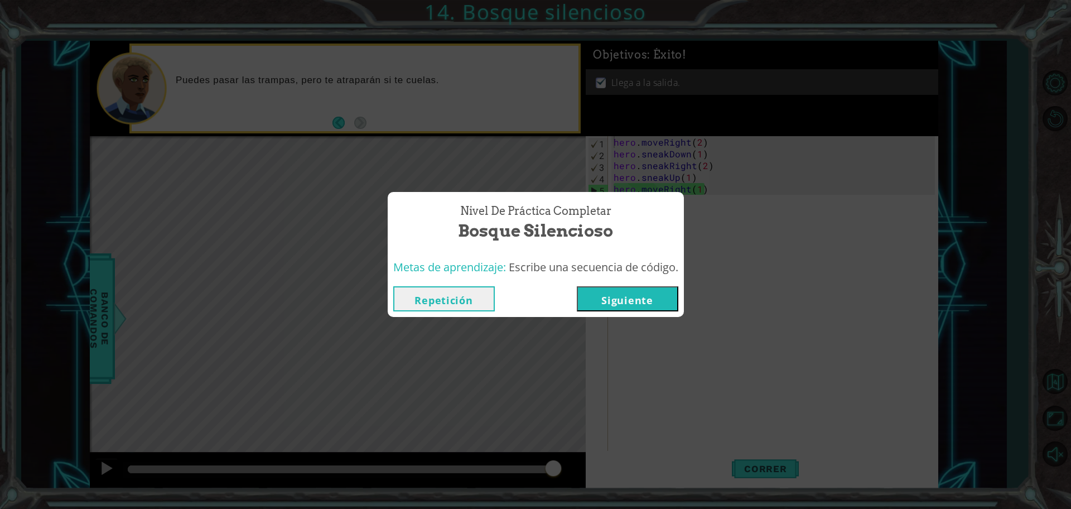
click at [648, 298] on button "Siguiente" at bounding box center [628, 298] width 102 height 25
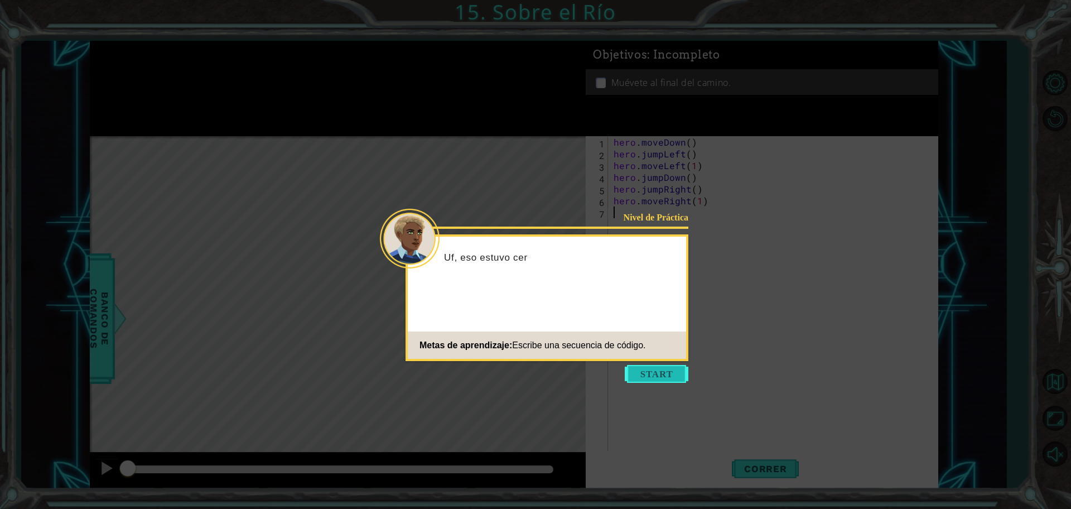
click at [653, 369] on button "Start" at bounding box center [657, 374] width 64 height 18
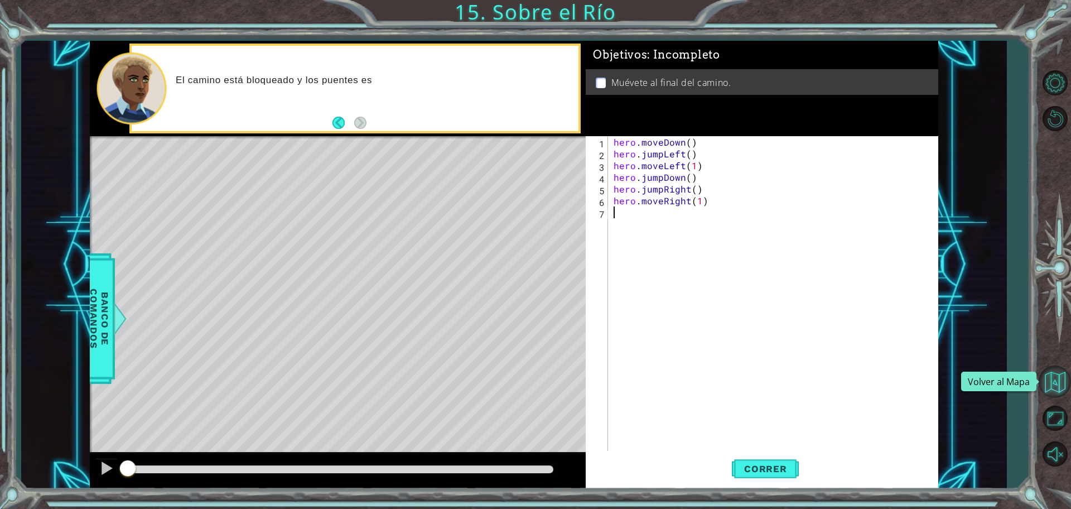
click at [1060, 390] on button "Volver al Mapa" at bounding box center [1055, 381] width 32 height 32
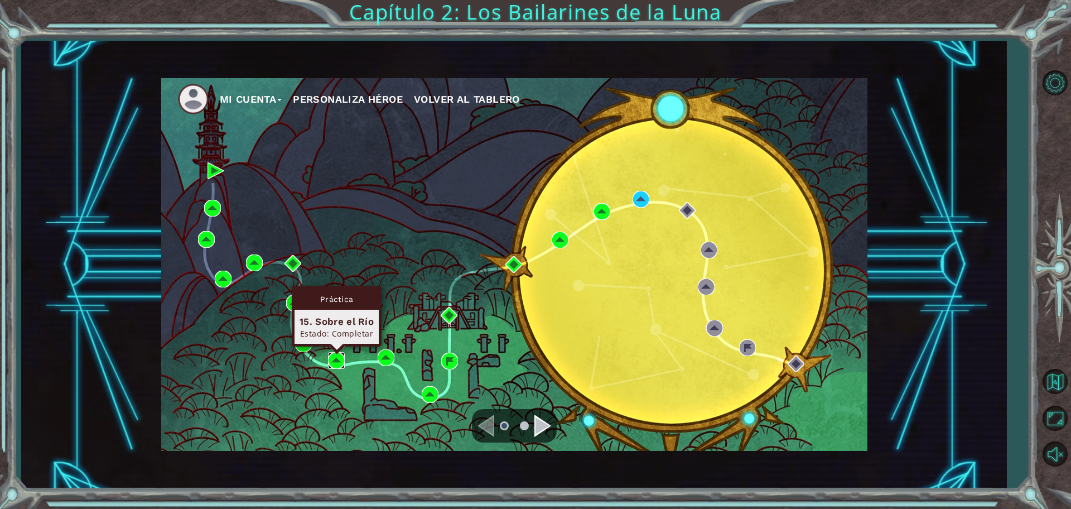
click at [337, 357] on img at bounding box center [336, 360] width 17 height 17
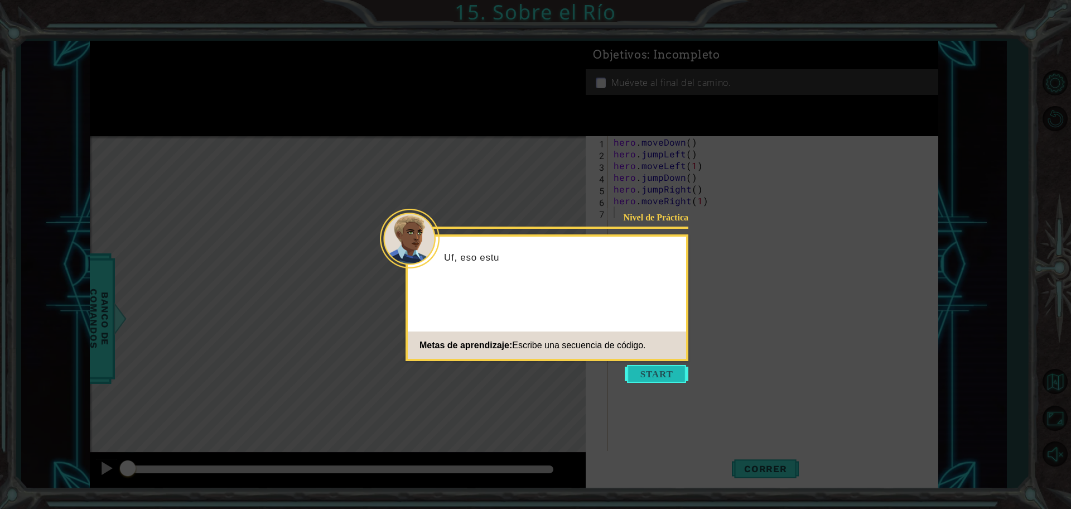
click at [653, 378] on button "Start" at bounding box center [657, 374] width 64 height 18
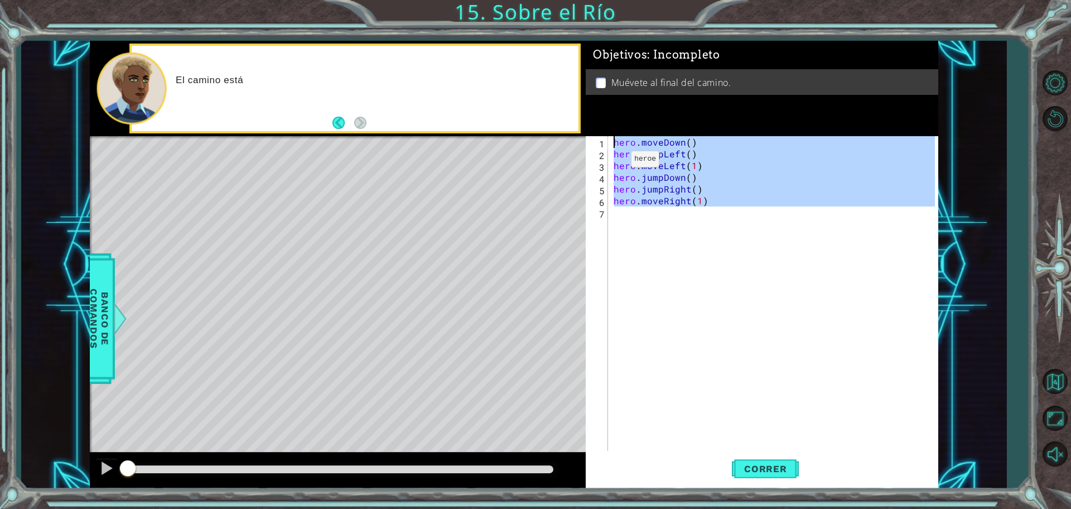
drag, startPoint x: 776, startPoint y: 230, endPoint x: 574, endPoint y: 137, distance: 222.4
click at [574, 137] on div "1 ההההההההההההההההההההההההההההההההההההההההההההההההההההההההההההההההההההההההההההה…" at bounding box center [514, 265] width 848 height 448
type textarea "hero.moveDown() hero.jumpLeft()"
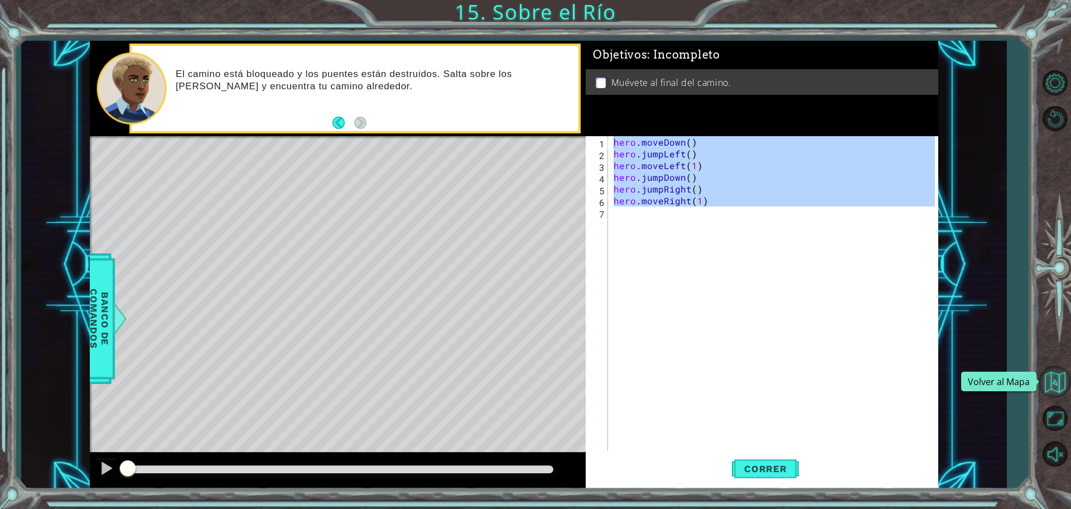
click at [1055, 379] on button "Volver al Mapa" at bounding box center [1055, 381] width 32 height 32
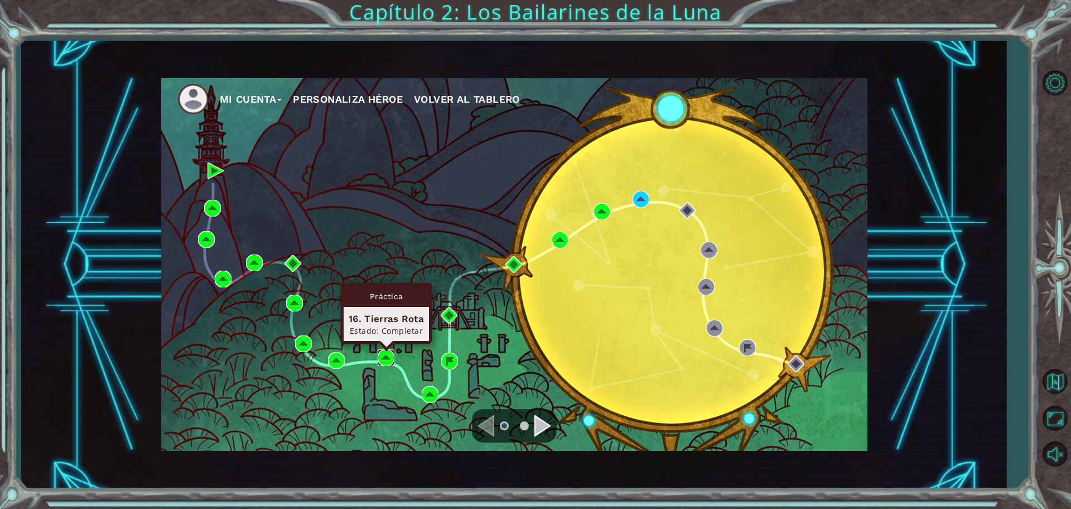
click at [378, 357] on img at bounding box center [386, 357] width 17 height 17
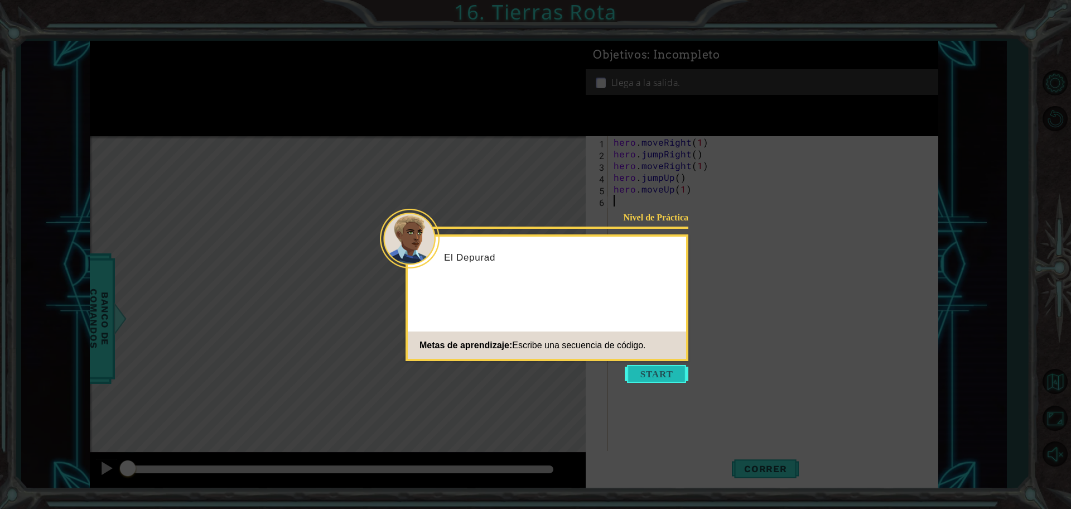
click at [650, 381] on button "Start" at bounding box center [657, 374] width 64 height 18
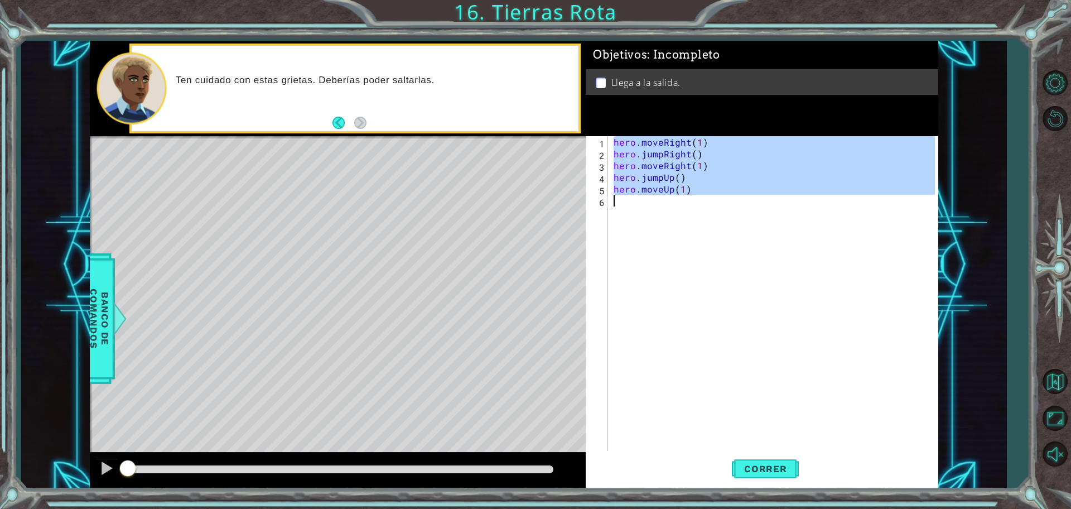
drag, startPoint x: 614, startPoint y: 141, endPoint x: 734, endPoint y: 197, distance: 132.8
click at [734, 197] on div "hero . moveRight ( 1 ) hero . jumpRight ( ) hero . moveRight ( 1 ) hero . jumpU…" at bounding box center [775, 306] width 329 height 340
type textarea "hero.moveUp(1)"
click at [1056, 372] on button "Volver al Mapa" at bounding box center [1055, 381] width 32 height 32
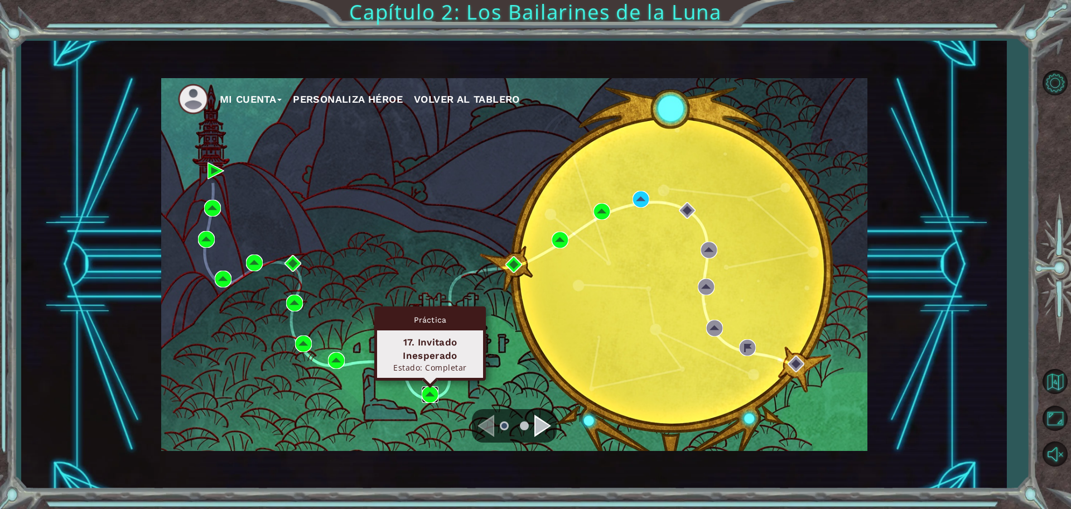
click at [431, 396] on img at bounding box center [430, 394] width 17 height 17
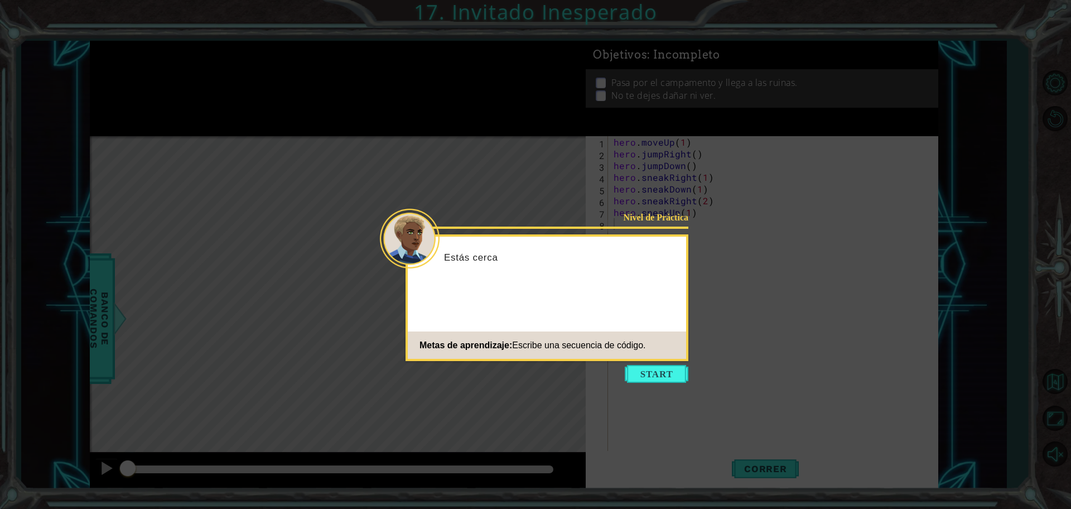
click at [677, 374] on button "Start" at bounding box center [657, 374] width 64 height 18
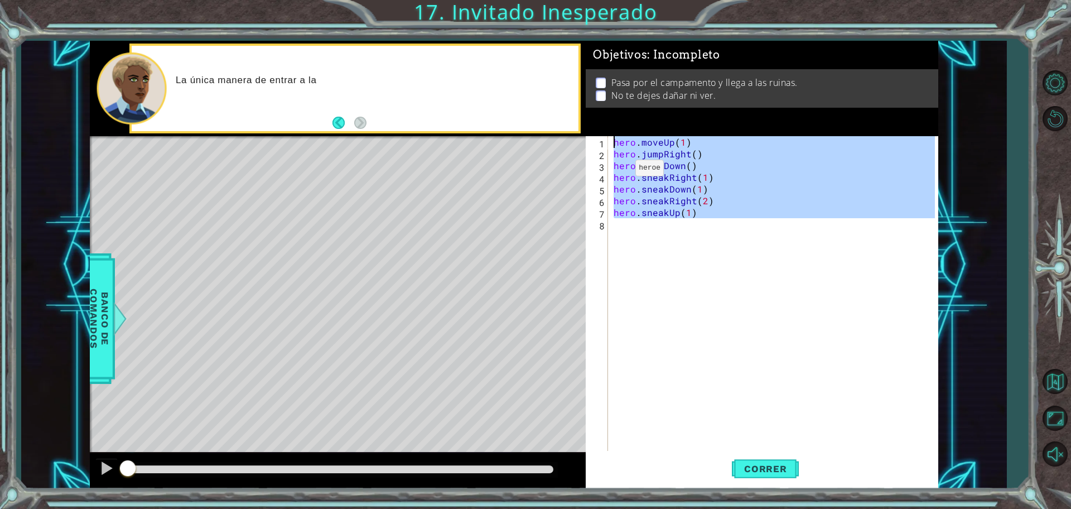
click at [556, 139] on div "1 ההההההההההההההההההההההההההההההההההההההההההההההההההההההההההההההההההההההההההההה…" at bounding box center [514, 265] width 848 height 448
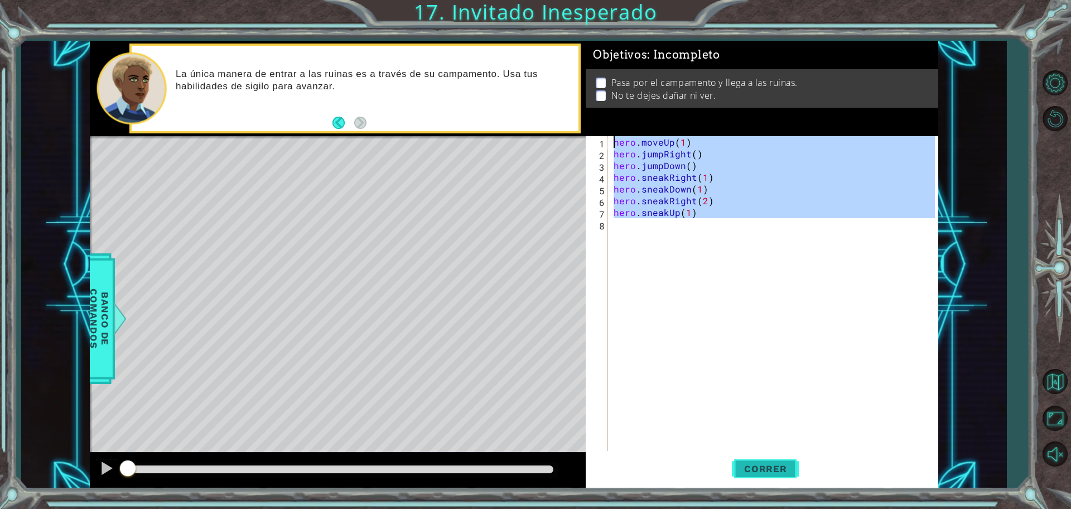
click at [766, 465] on span "Correr" at bounding box center [765, 468] width 65 height 11
type textarea "hero.moveUp(1)"
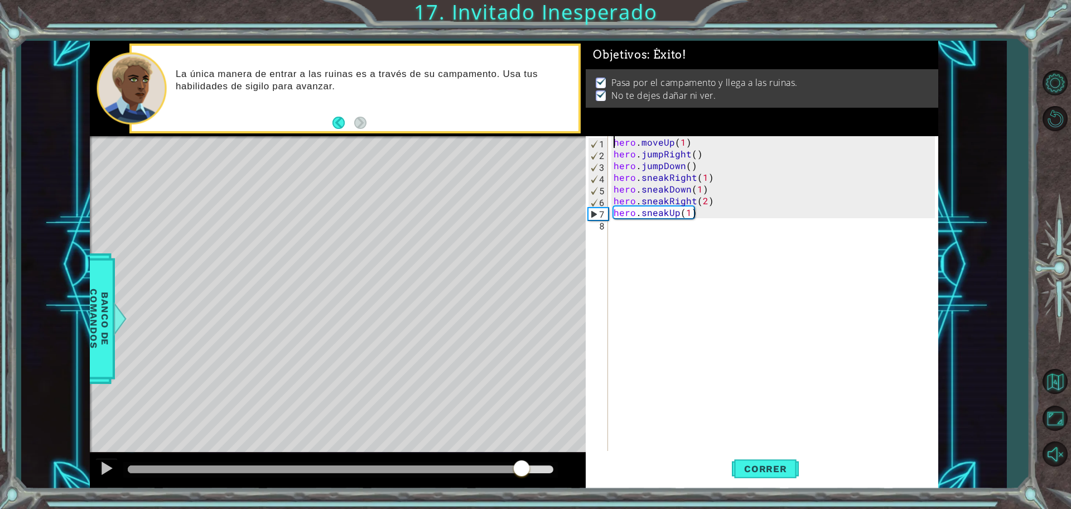
drag, startPoint x: 262, startPoint y: 472, endPoint x: 521, endPoint y: 478, distance: 259.5
click at [521, 473] on div at bounding box center [341, 469] width 426 height 8
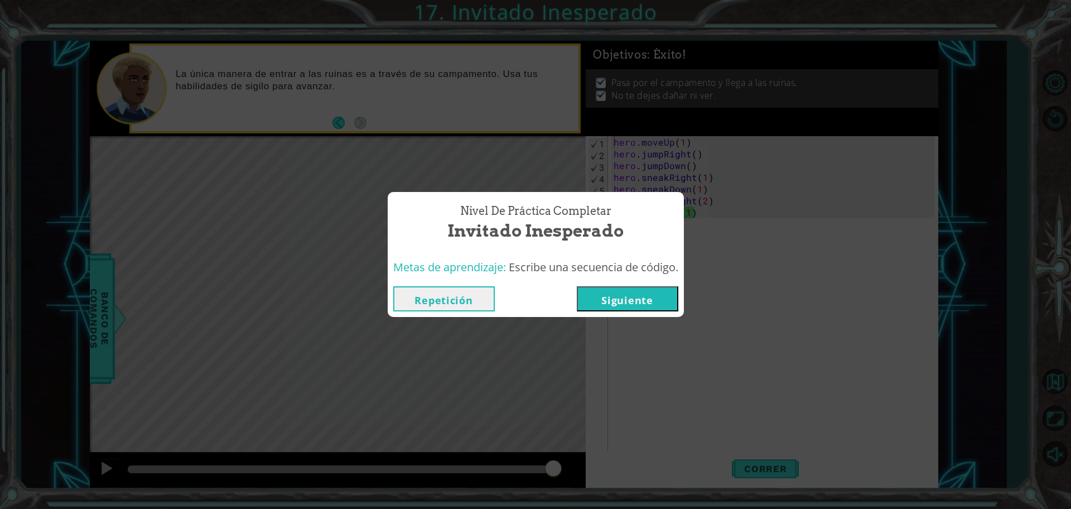
click at [641, 291] on button "Siguiente" at bounding box center [628, 298] width 102 height 25
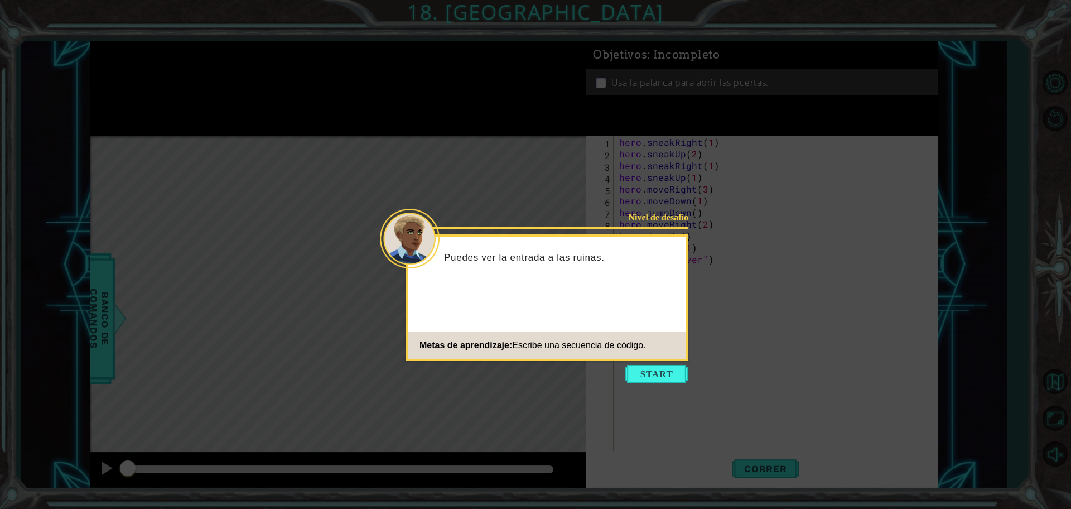
click at [650, 373] on button "Start" at bounding box center [657, 374] width 64 height 18
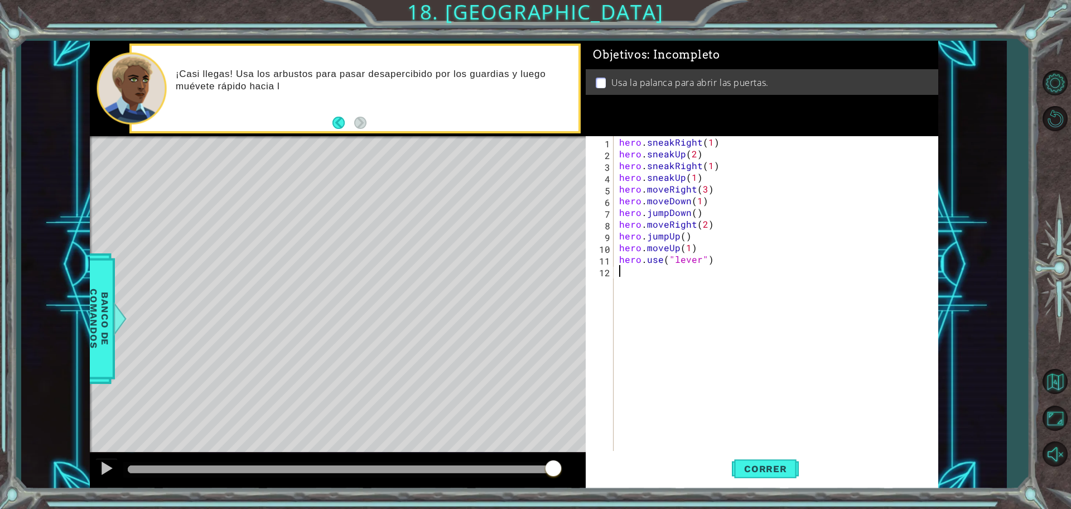
drag, startPoint x: 467, startPoint y: 466, endPoint x: 570, endPoint y: 470, distance: 102.2
click at [570, 470] on div at bounding box center [338, 471] width 496 height 36
click at [549, 472] on div at bounding box center [338, 471] width 496 height 36
drag, startPoint x: 544, startPoint y: 468, endPoint x: 523, endPoint y: 469, distance: 21.2
click at [528, 469] on div at bounding box center [538, 469] width 20 height 20
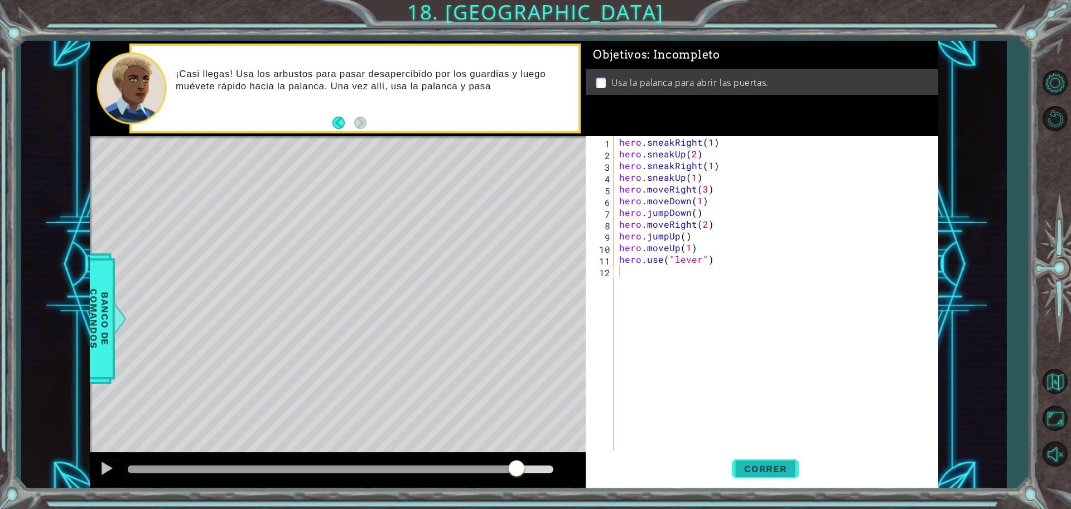
click at [745, 468] on span "Correr" at bounding box center [765, 468] width 65 height 11
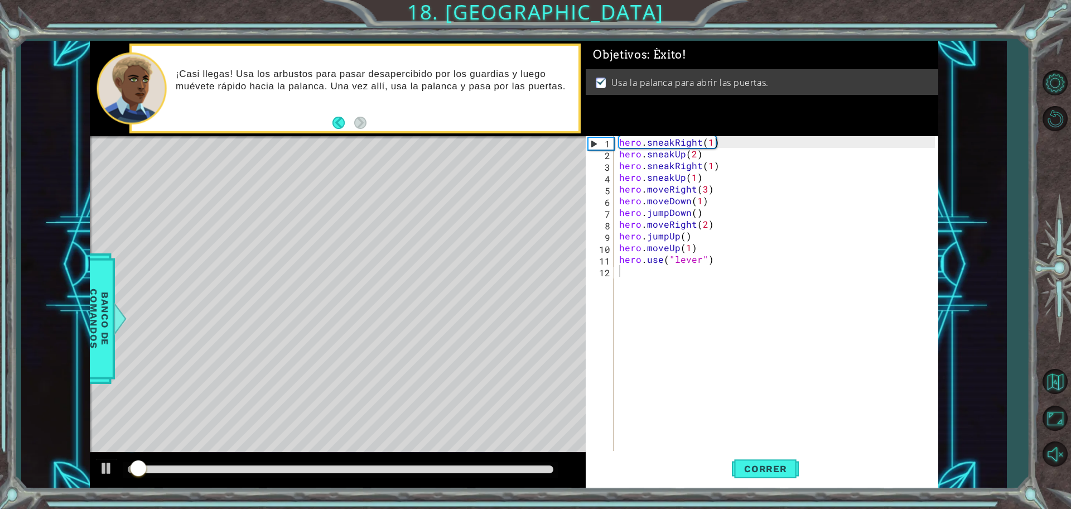
drag, startPoint x: 495, startPoint y: 462, endPoint x: 530, endPoint y: 470, distance: 35.5
click at [535, 469] on div at bounding box center [340, 470] width 435 height 16
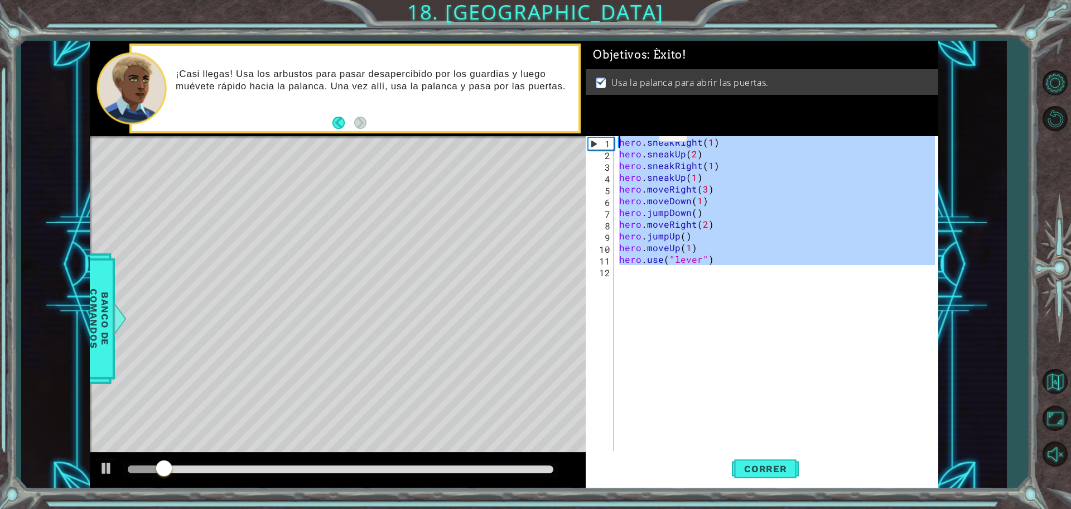
drag, startPoint x: 724, startPoint y: 302, endPoint x: 622, endPoint y: 118, distance: 209.7
click at [622, 118] on div "Objetivos : Éxito! Usa la palanca para abrir las puertas. 1 2 3 4 5 6 7 8 9 10 …" at bounding box center [762, 265] width 353 height 448
type textarea "hero.sneakRight(1) hero.sneakUp(2)"
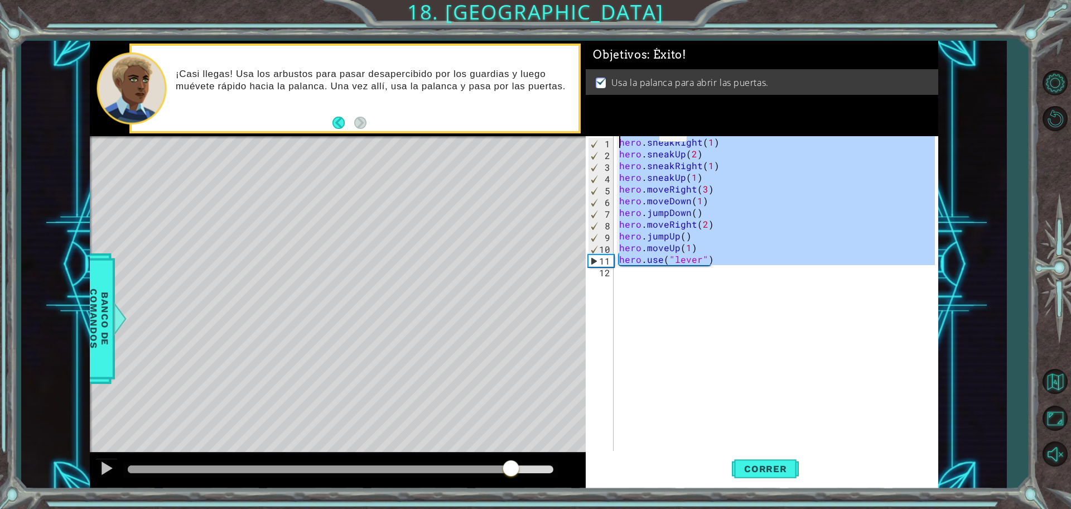
drag, startPoint x: 330, startPoint y: 472, endPoint x: 510, endPoint y: 475, distance: 180.2
click at [510, 473] on div at bounding box center [341, 469] width 426 height 8
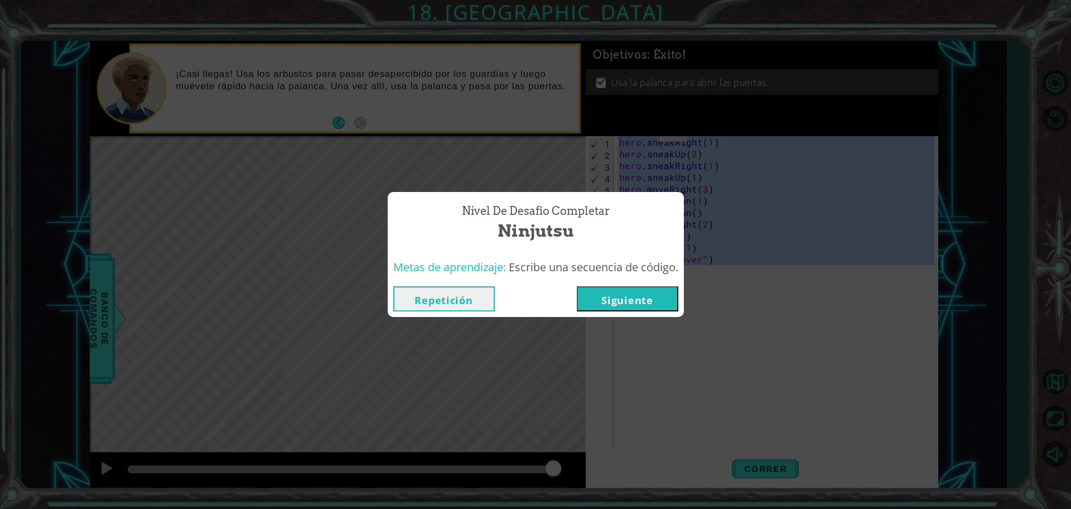
click at [628, 298] on button "Siguiente" at bounding box center [628, 298] width 102 height 25
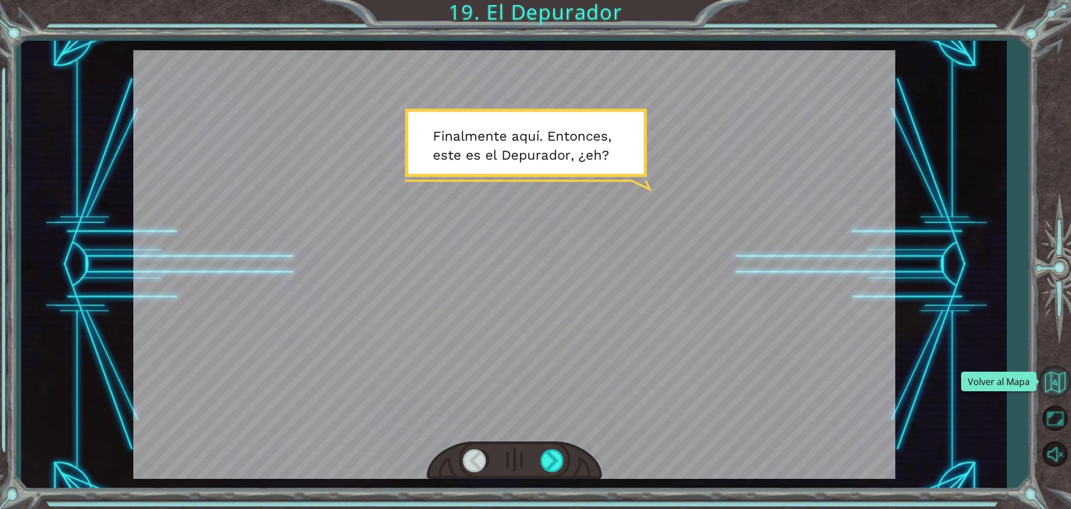
click at [1053, 389] on button "Volver al Mapa" at bounding box center [1055, 381] width 32 height 32
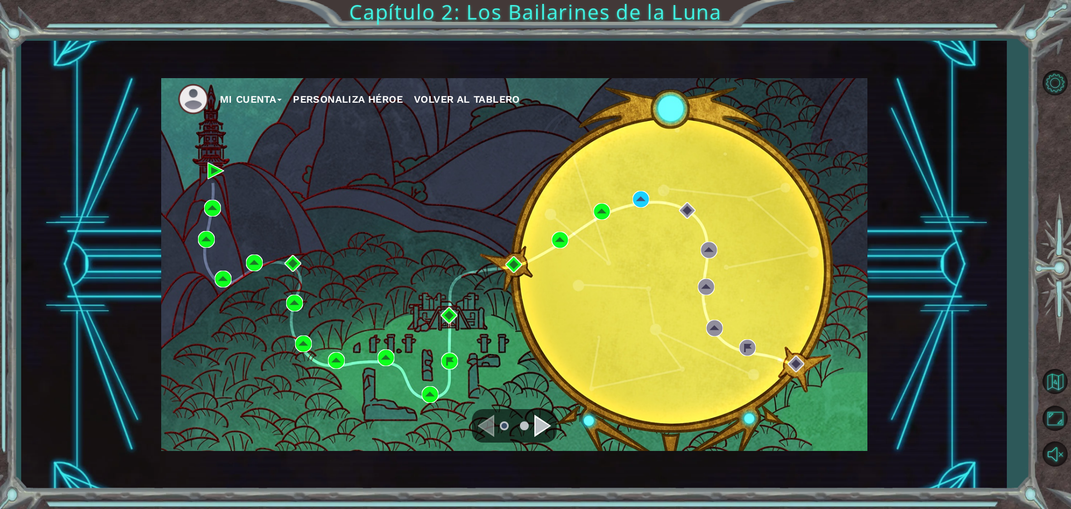
click at [785, 266] on div "Mi Cuenta Personaliza Héroe Volver al Tablero" at bounding box center [514, 264] width 706 height 373
